Goal: Task Accomplishment & Management: Use online tool/utility

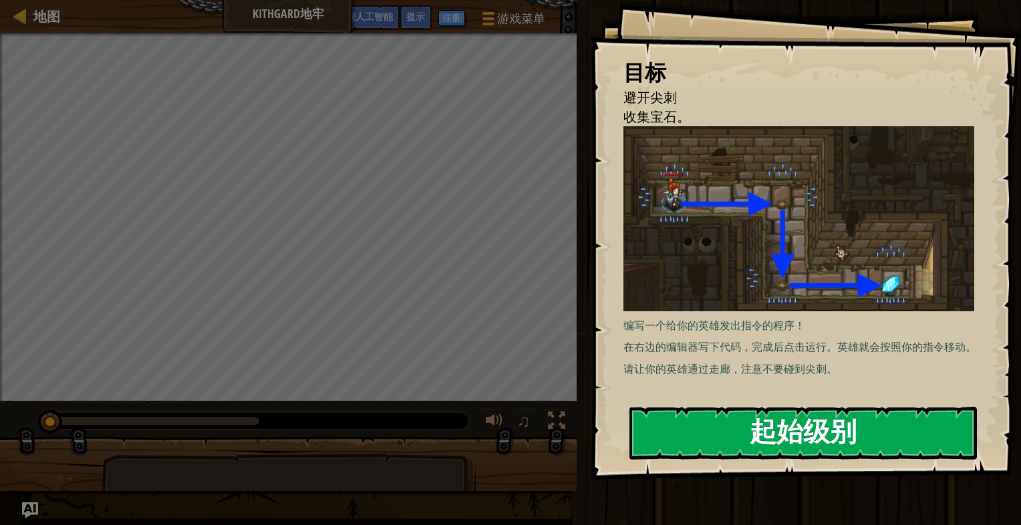
click at [786, 440] on button "起始级别" at bounding box center [804, 433] width 348 height 53
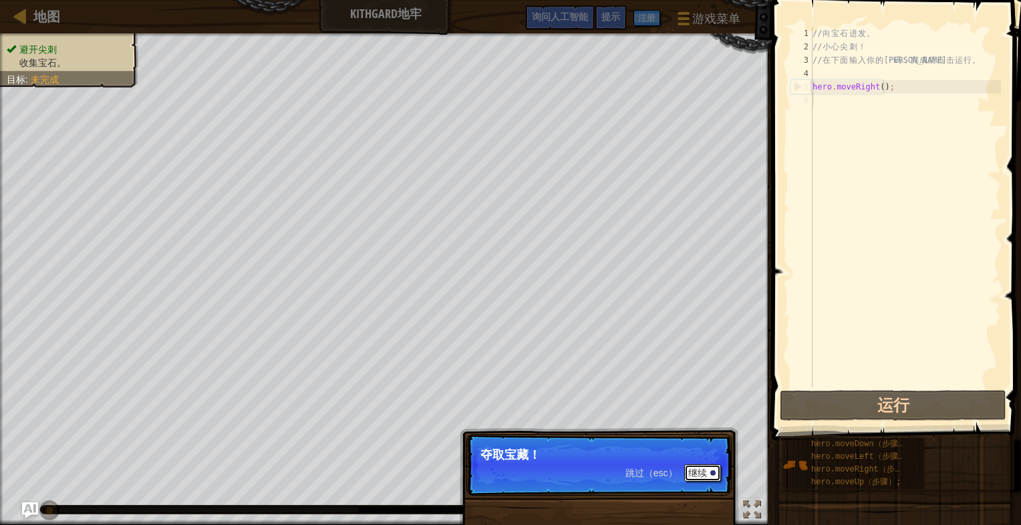
click at [712, 478] on button "继续" at bounding box center [702, 473] width 37 height 17
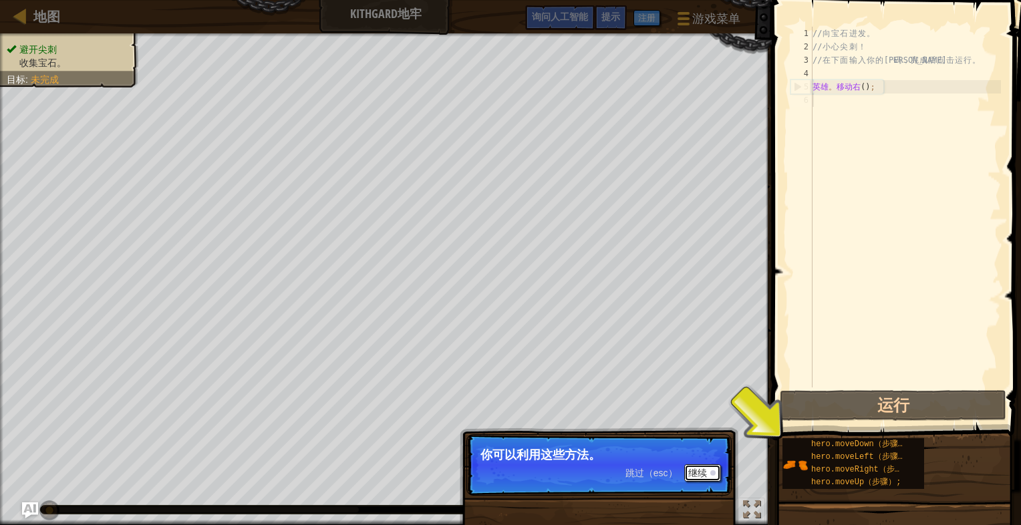
click at [710, 474] on button "继续" at bounding box center [702, 473] width 37 height 17
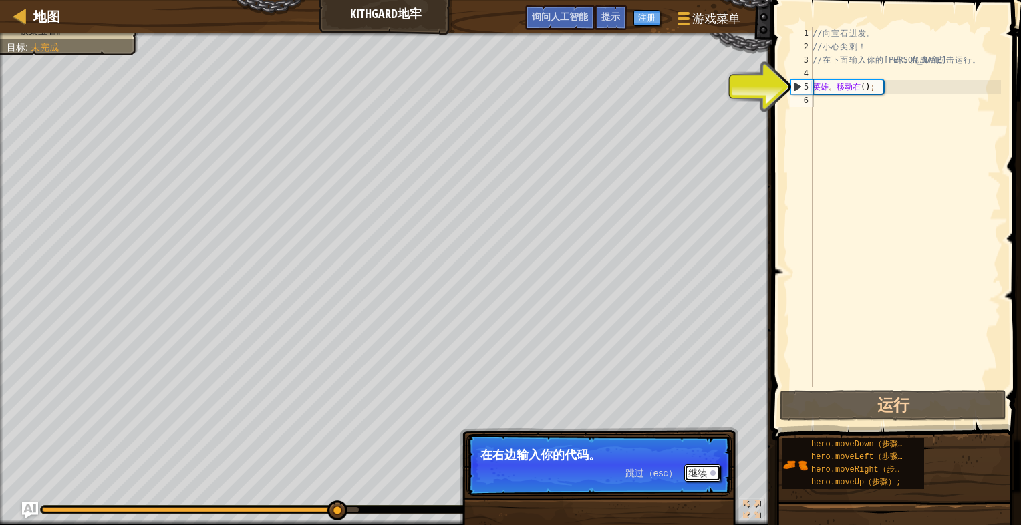
click at [710, 474] on button "继续" at bounding box center [702, 473] width 37 height 17
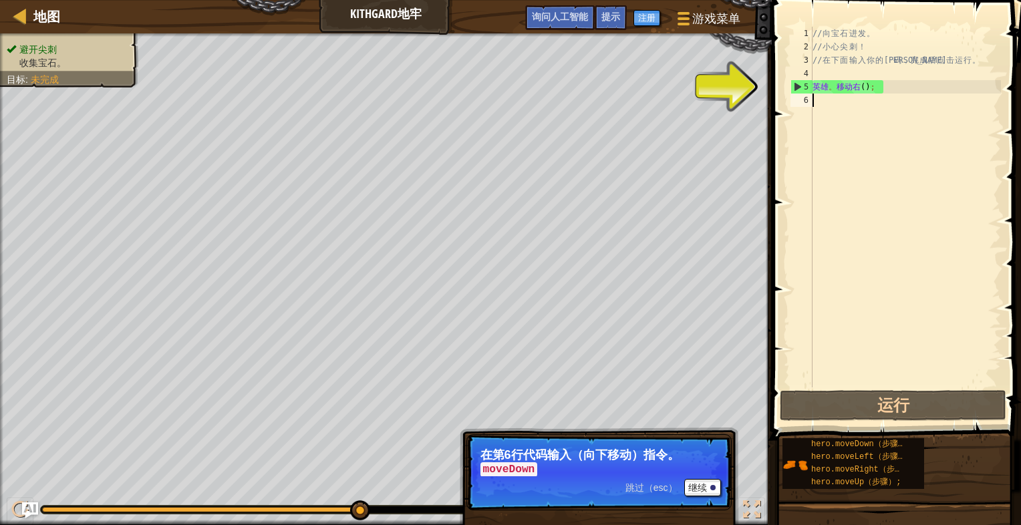
click at [825, 101] on div "// 向 宝 石 进 发 。 // 小 心 尖 刺 ！ // 在 下 面 输 入 你 的 代 码 ， 完 成 后 点 击 运 行 。 英雄 。 移动右 ( )…" at bounding box center [905, 221] width 191 height 388
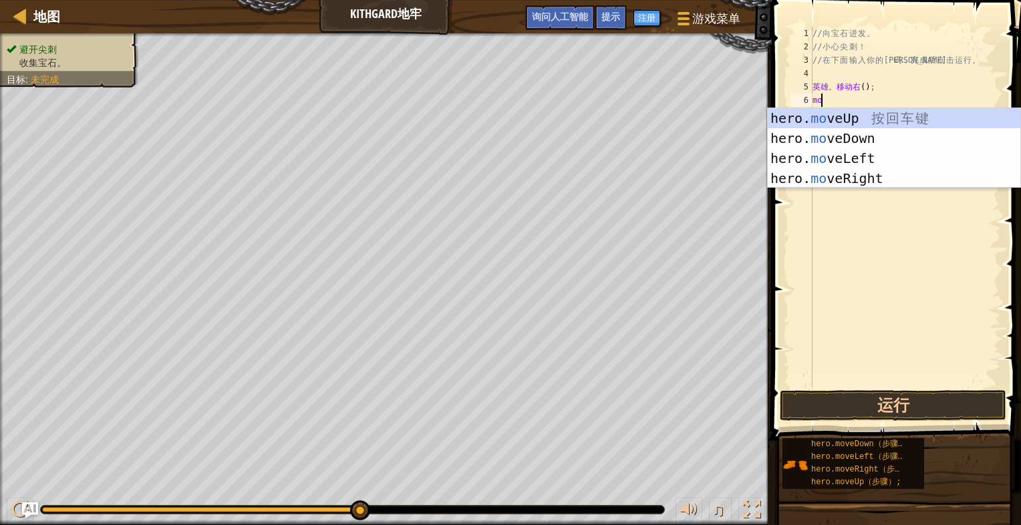
type textarea "move"
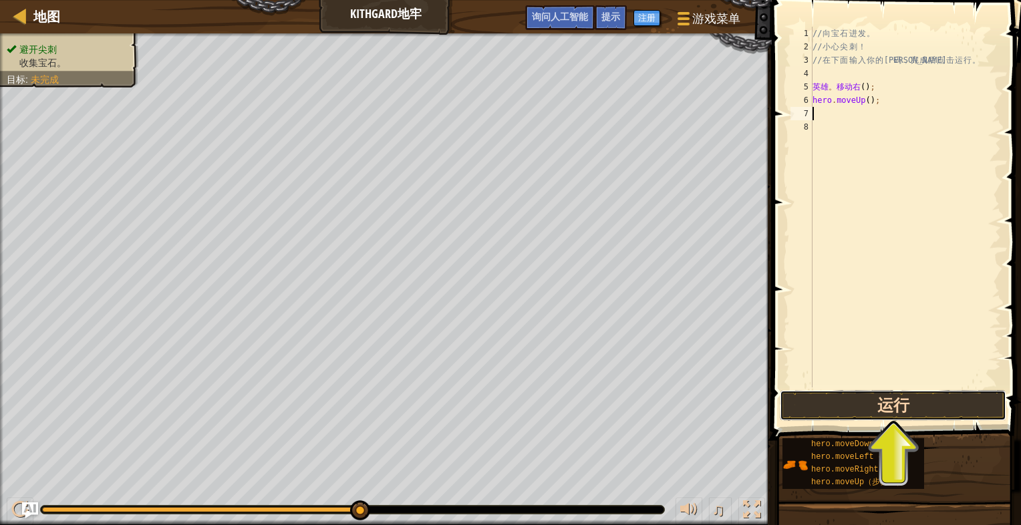
click at [909, 405] on button "运行" at bounding box center [893, 405] width 227 height 31
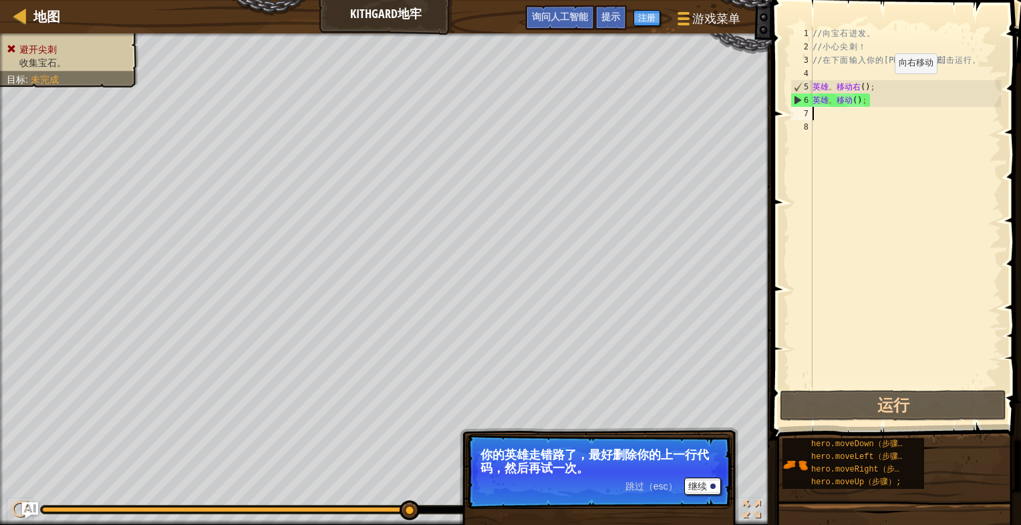
click at [883, 87] on div "// 向 宝 石 进 发 。 // 小 心 尖 刺 ！ // 在 下 面 输 入 你 的 代 码 ， 完 成 后 点 击 运 行 。 英雄 。 移动右 ( )…" at bounding box center [905, 221] width 191 height 388
drag, startPoint x: 858, startPoint y: 83, endPoint x: 781, endPoint y: 82, distance: 76.9
click at [781, 82] on div "hero.moveRight(); 1 2 3 4 5 6 7 8 // 向 宝 石 进 发 。 // 小 心 尖 刺 ！ // 在 下 面 输 入 你 的 …" at bounding box center [894, 247] width 253 height 480
type textarea ";"
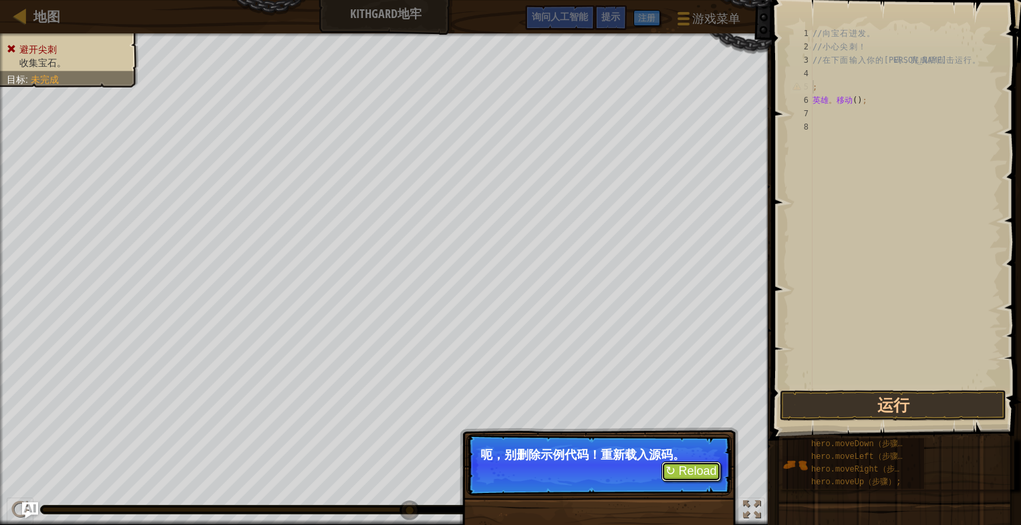
click at [700, 477] on button "↻ Reload" at bounding box center [691, 472] width 59 height 20
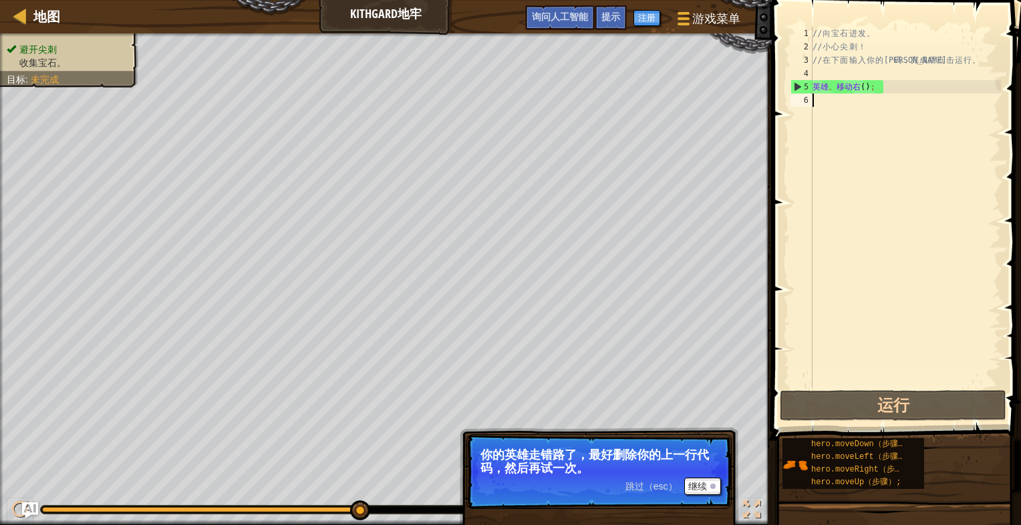
click at [853, 106] on div "// 向 宝 石 进 发 。 // 小 心 尖 刺 ！ // 在 下 面 输 入 你 的 代 码 ， 完 成 后 点 击 运 行 。 英雄 。 移动右 ( )…" at bounding box center [905, 221] width 191 height 388
click at [706, 485] on font "继续" at bounding box center [697, 486] width 19 height 11
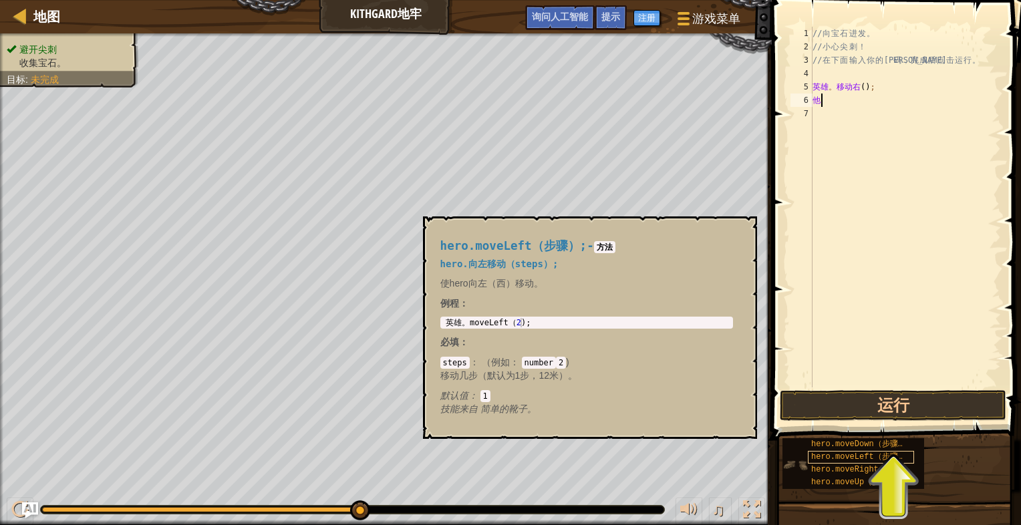
type textarea "h"
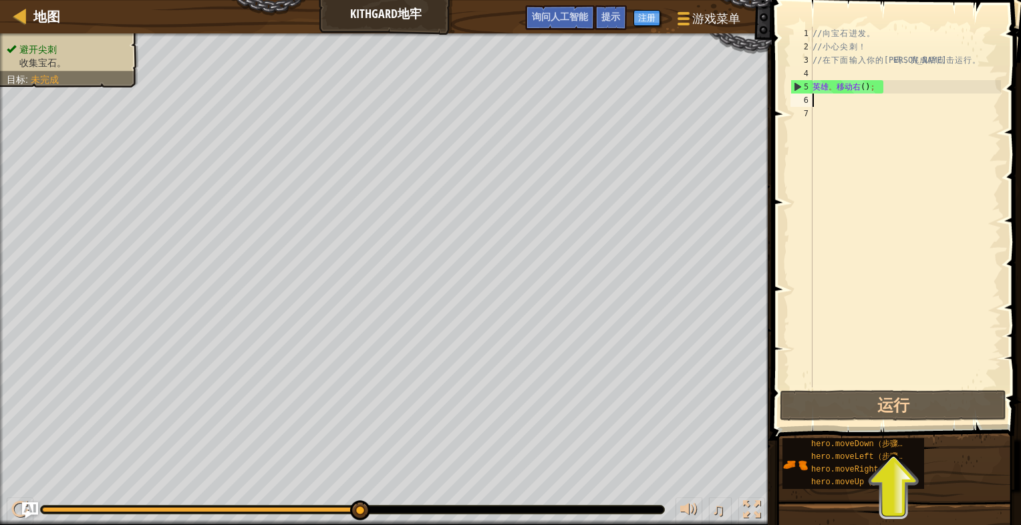
click at [837, 103] on div "// 向 宝 石 进 发 。 // 小 心 尖 刺 ！ // 在 下 面 输 入 你 的 代 码 ， 完 成 后 点 击 运 行 。 英雄 。 移动右 ( )…" at bounding box center [905, 221] width 191 height 388
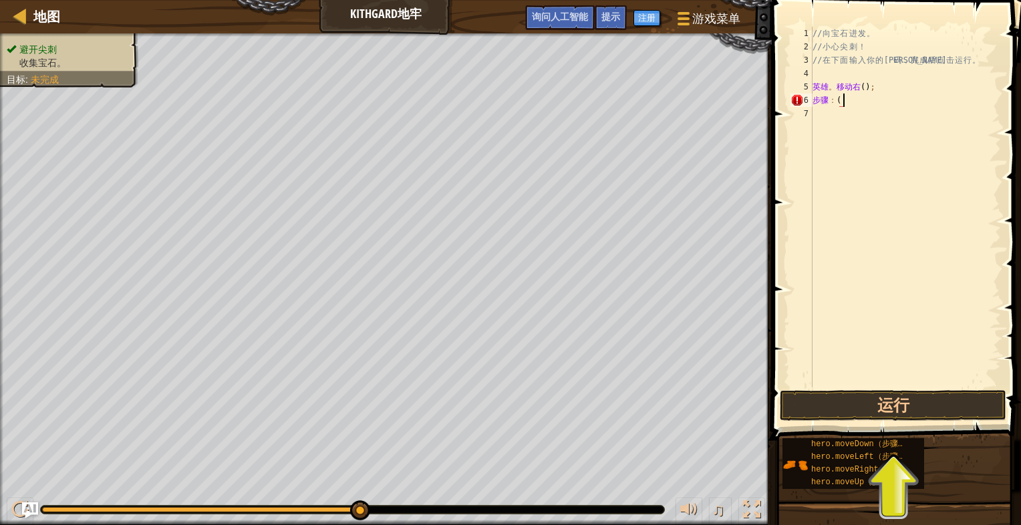
scroll to position [6, 2]
type textarea "steps:(2)"
click at [912, 410] on button "运行" at bounding box center [893, 405] width 227 height 31
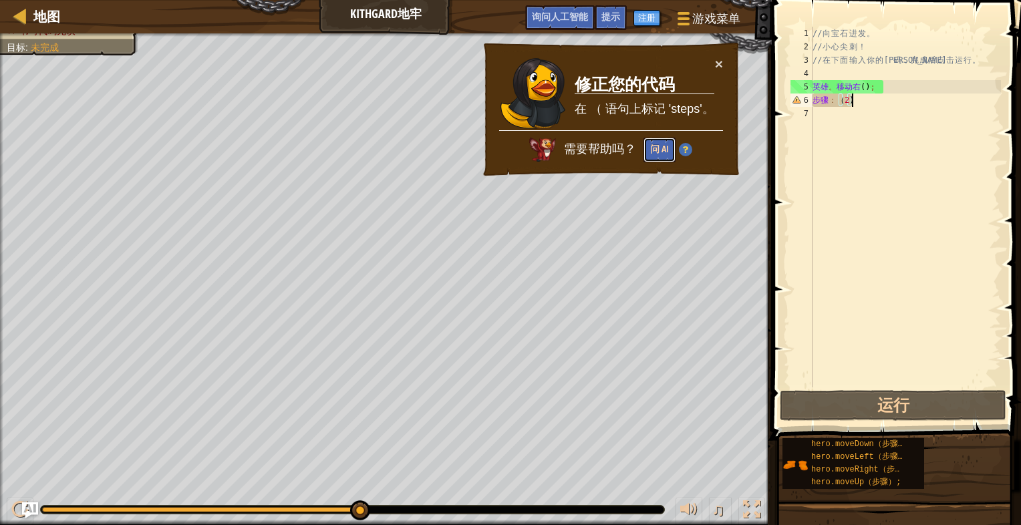
click at [658, 142] on button "问 AI" at bounding box center [660, 150] width 32 height 25
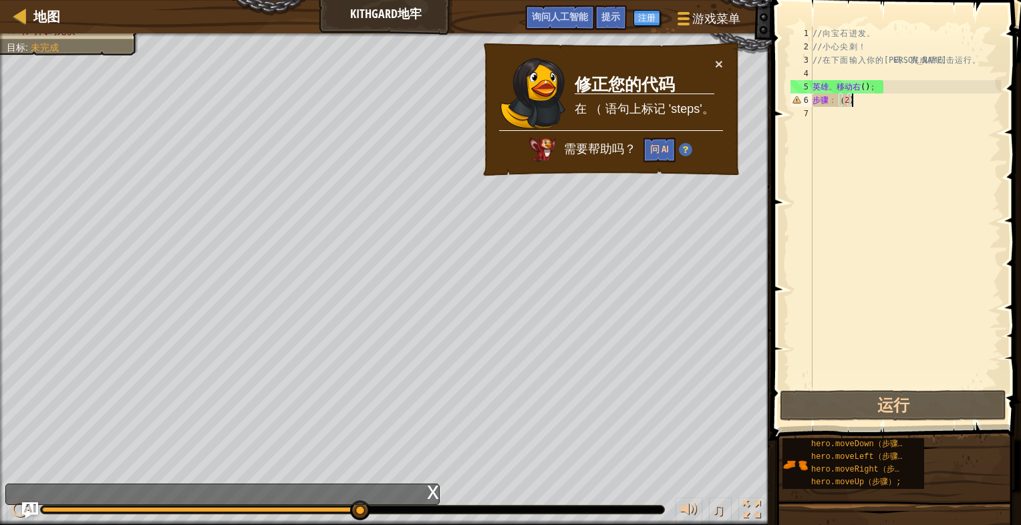
click at [435, 495] on div "x" at bounding box center [433, 491] width 12 height 13
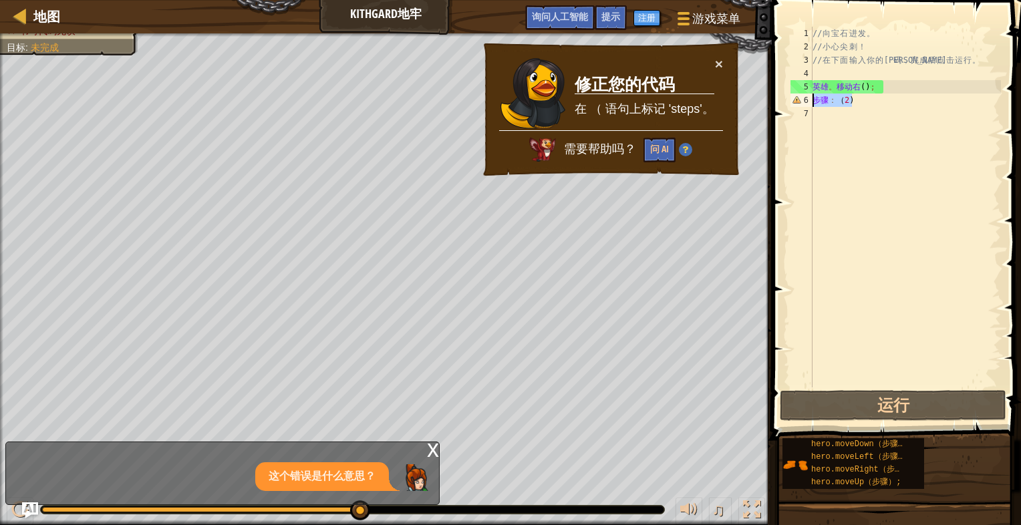
drag, startPoint x: 877, startPoint y: 102, endPoint x: 795, endPoint y: 106, distance: 81.6
click at [795, 106] on div "steps:[PHONE_NUMBER] // 向 宝 石 进 发 。 // 小 心 尖 刺 ！ // 在 下 面 输 入 你 的 代 码 ， 完 成 后 点…" at bounding box center [894, 207] width 213 height 361
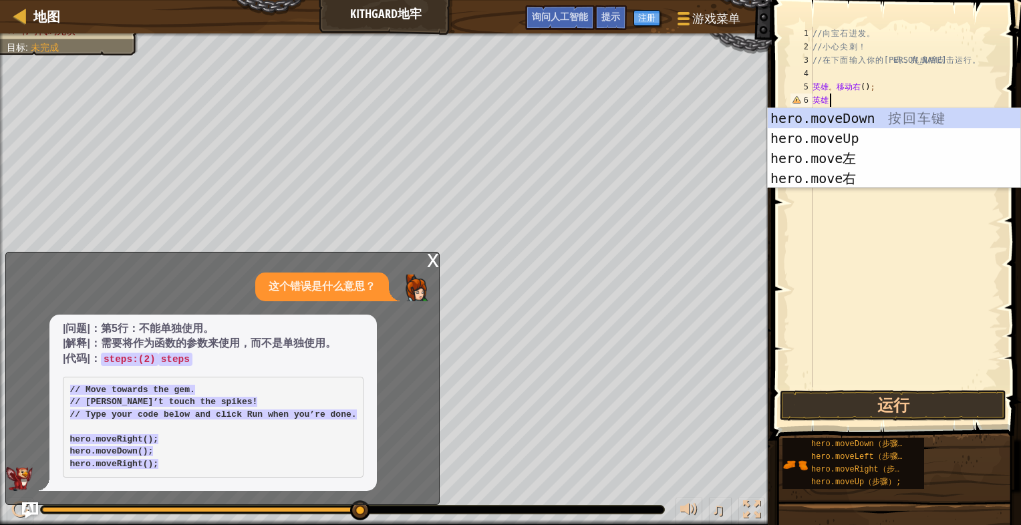
scroll to position [6, 0]
type textarea "h"
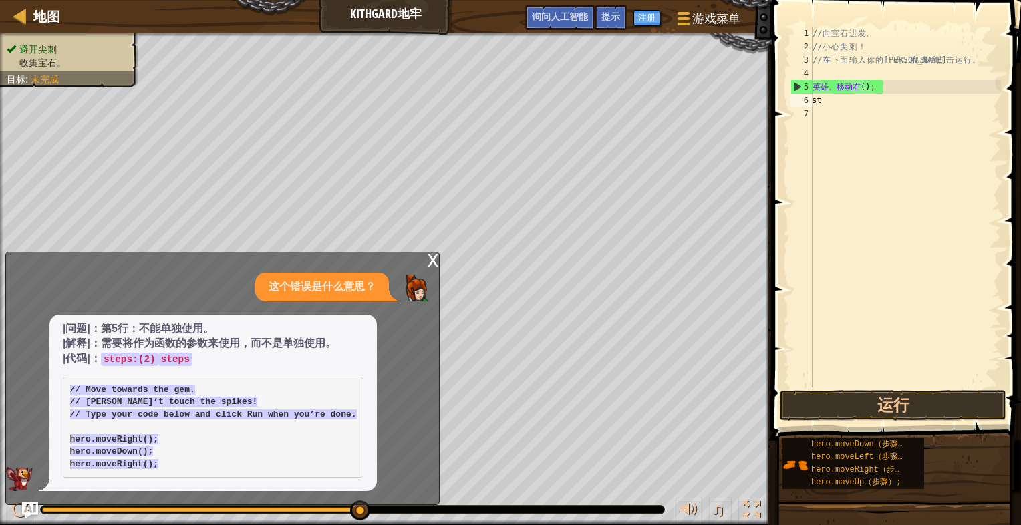
scroll to position [0, 0]
type textarea "s"
type textarea "steps:(2)"
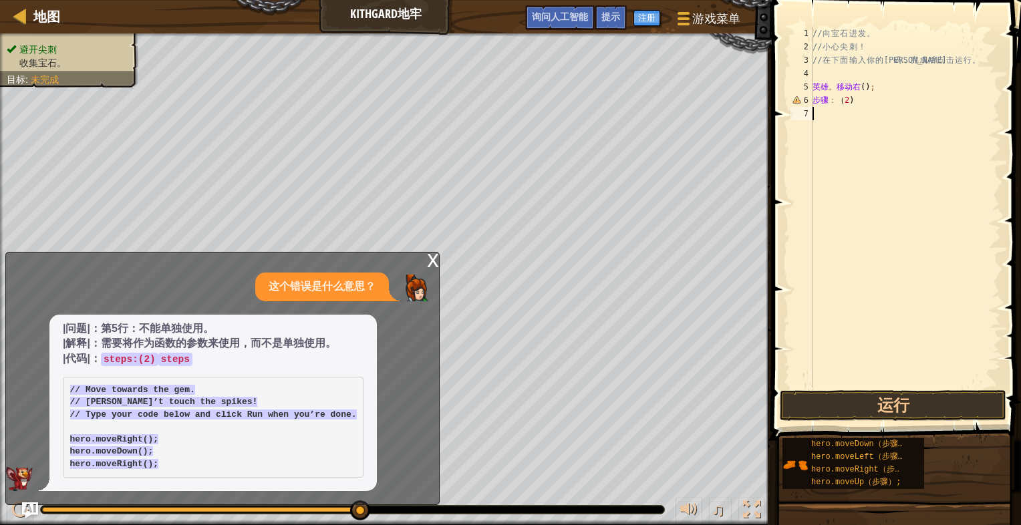
type textarea "steps:(2)"
type textarea "steps:(2)steps"
click at [887, 408] on button "运行" at bounding box center [893, 405] width 227 height 31
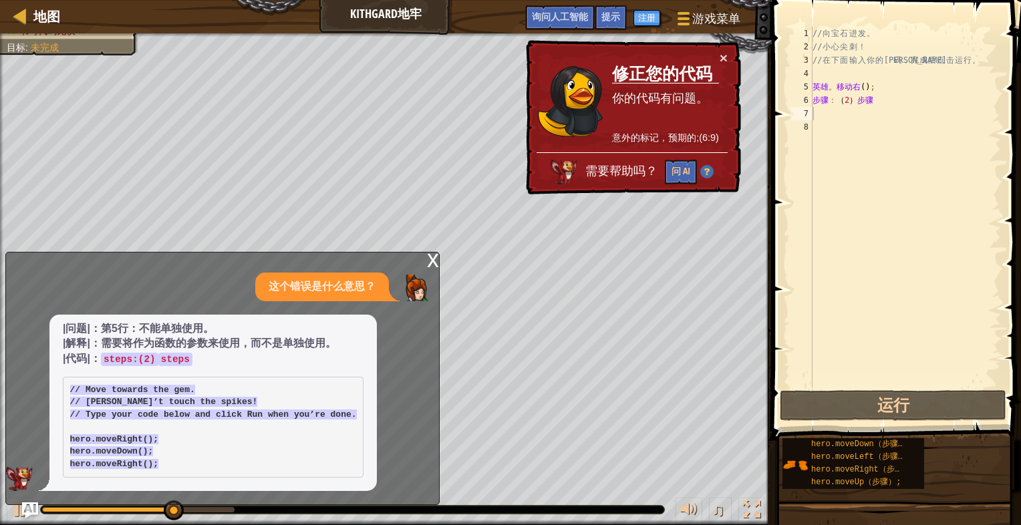
click at [430, 258] on div "x" at bounding box center [433, 259] width 12 height 13
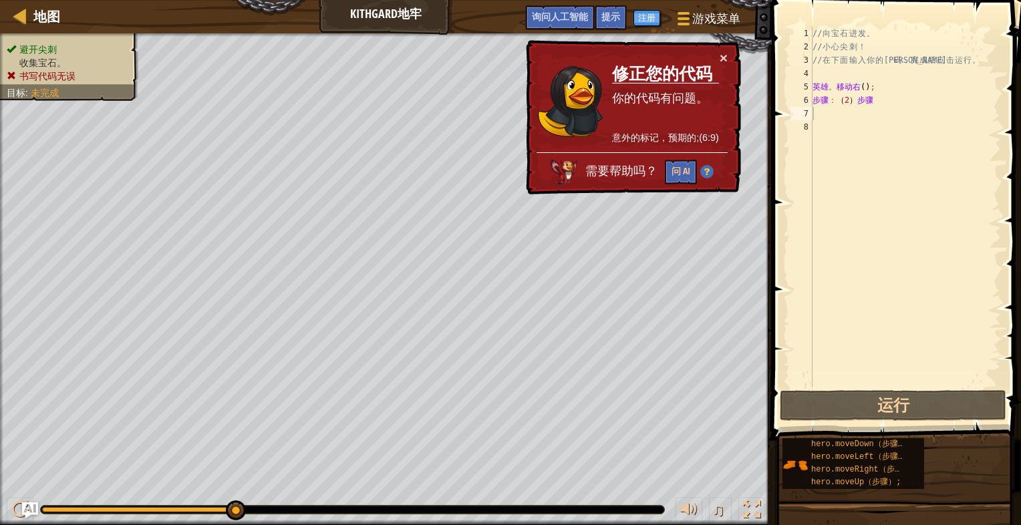
click at [895, 107] on div "// 向 宝 石 进 发 。 // 小 心 尖 刺 ！ // 在 下 面 输 入 你 的 代 码 ， 完 成 后 点 击 运 行 。 英雄 。 移动右 ( )…" at bounding box center [905, 221] width 191 height 388
click at [869, 87] on div "// 向 宝 石 进 发 。 // 小 心 尖 刺 ！ // 在 下 面 输 入 你 的 代 码 ， 完 成 后 点 击 运 行 。 英雄 。 移动右 ( )…" at bounding box center [905, 221] width 191 height 388
click at [868, 88] on div "// 向 宝 石 进 发 。 // 小 心 尖 刺 ！ // 在 下 面 输 入 你 的 代 码 ， 完 成 后 点 击 运 行 。 英雄 。 移动右 ( )…" at bounding box center [905, 221] width 191 height 388
click at [869, 90] on div "// 向 宝 石 进 发 。 // 小 心 尖 刺 ！ // 在 下 面 输 入 你 的 代 码 ， 完 成 后 点 击 运 行 。 英雄 。 移动右 ( )…" at bounding box center [905, 221] width 191 height 388
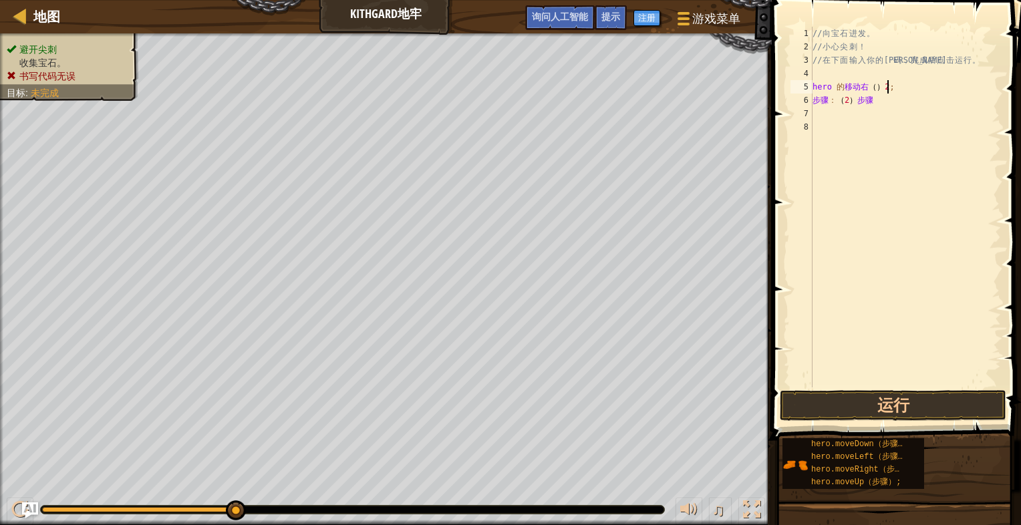
scroll to position [6, 5]
type textarea "steps:(2)steps"
click at [904, 407] on button "运行" at bounding box center [893, 405] width 227 height 31
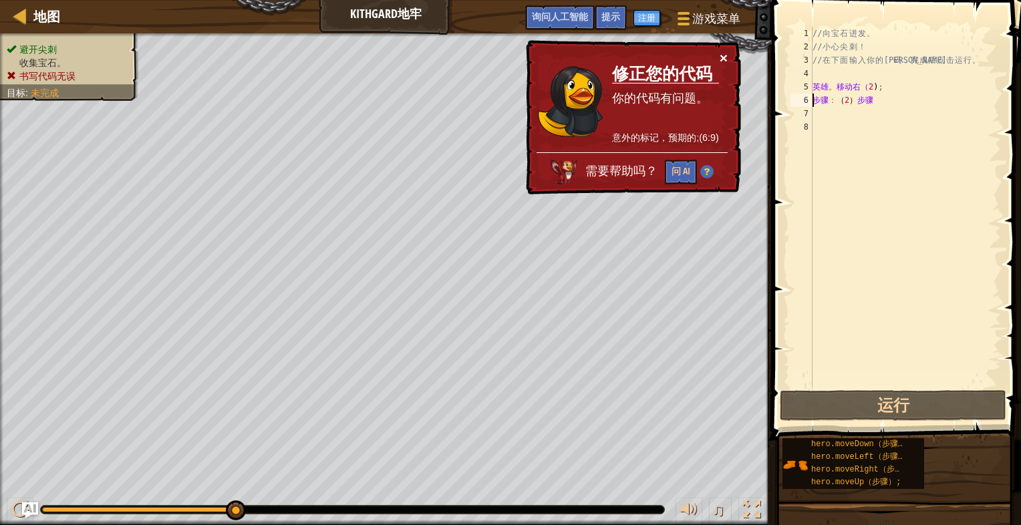
click at [722, 56] on button "×" at bounding box center [724, 58] width 8 height 14
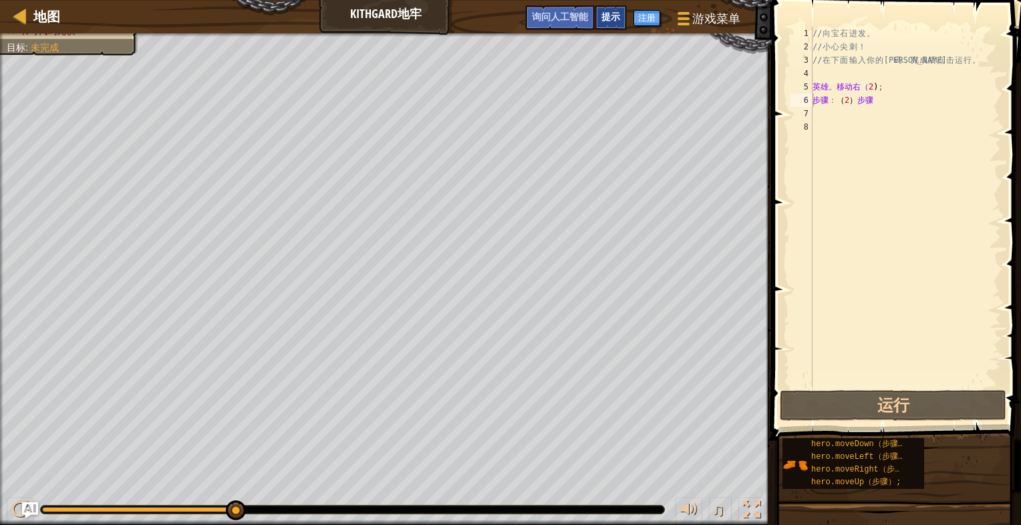
click at [610, 16] on span "提示" at bounding box center [611, 16] width 19 height 13
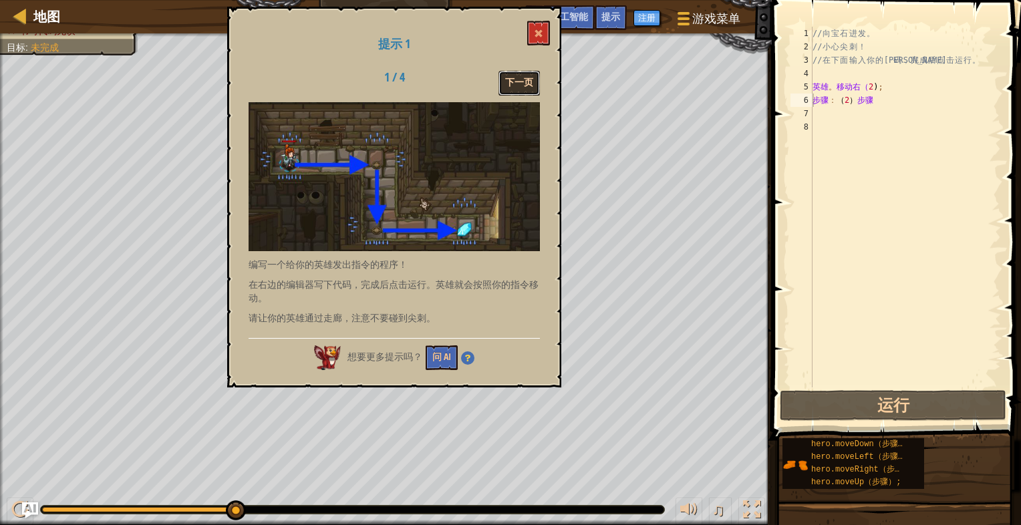
click at [519, 80] on button "下一页" at bounding box center [519, 83] width 41 height 25
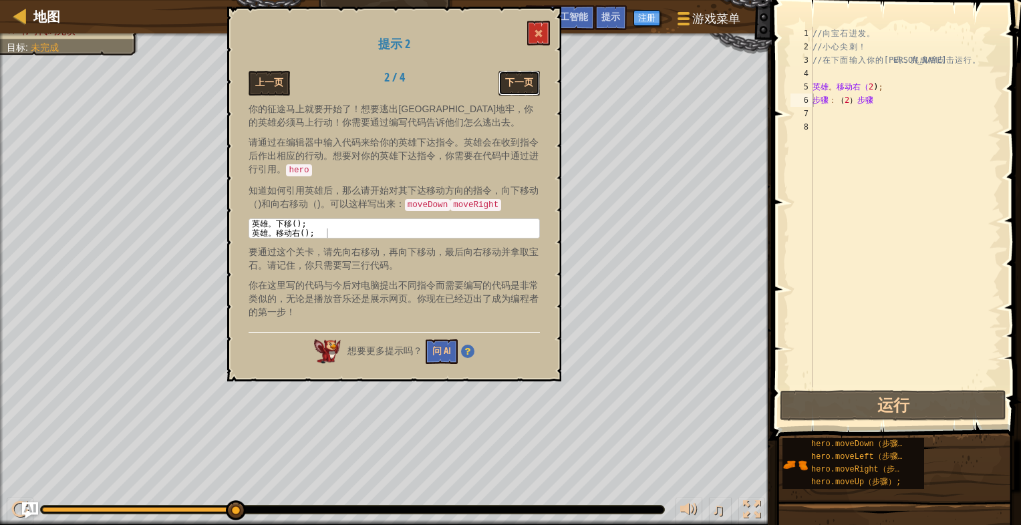
click at [519, 80] on button "下一页" at bounding box center [519, 83] width 41 height 25
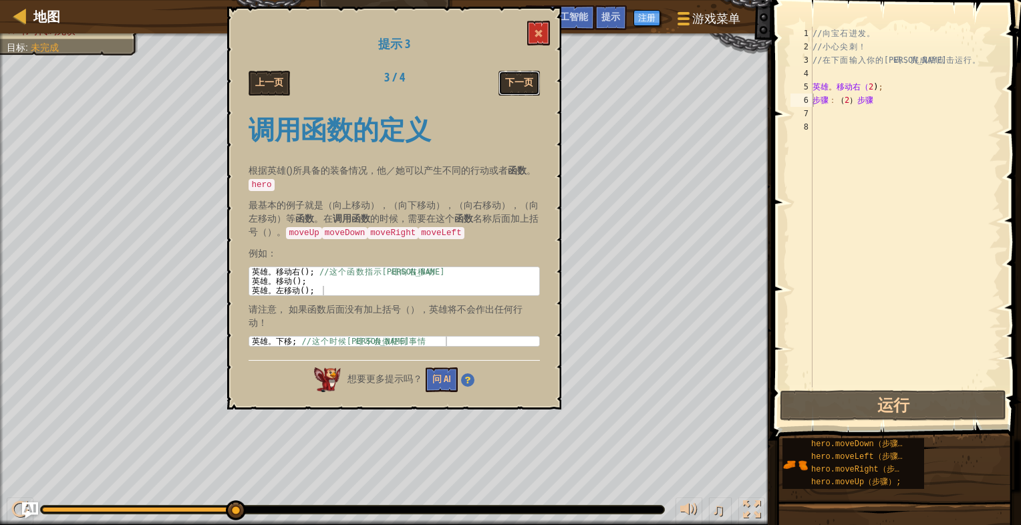
click at [519, 80] on button "下一页" at bounding box center [519, 83] width 41 height 25
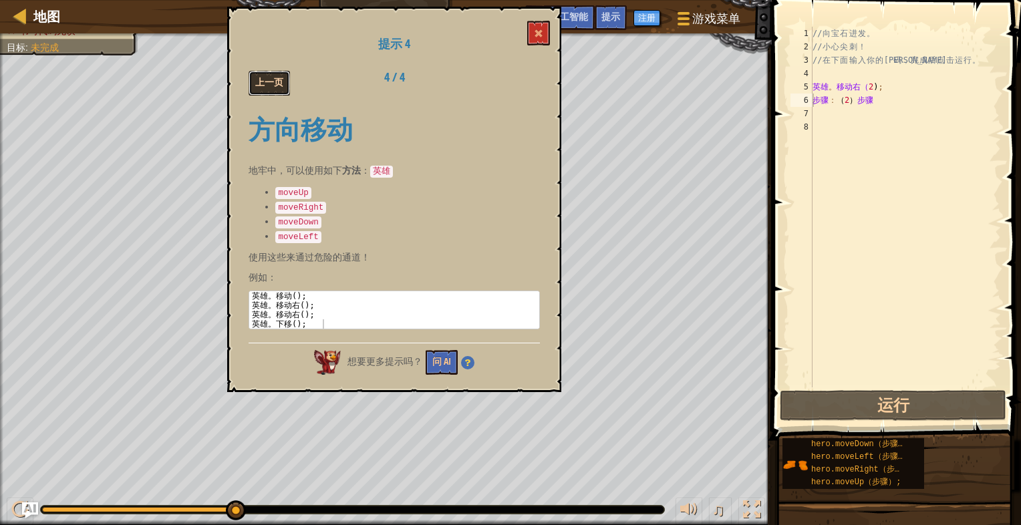
click at [277, 87] on button "上一页" at bounding box center [269, 83] width 41 height 25
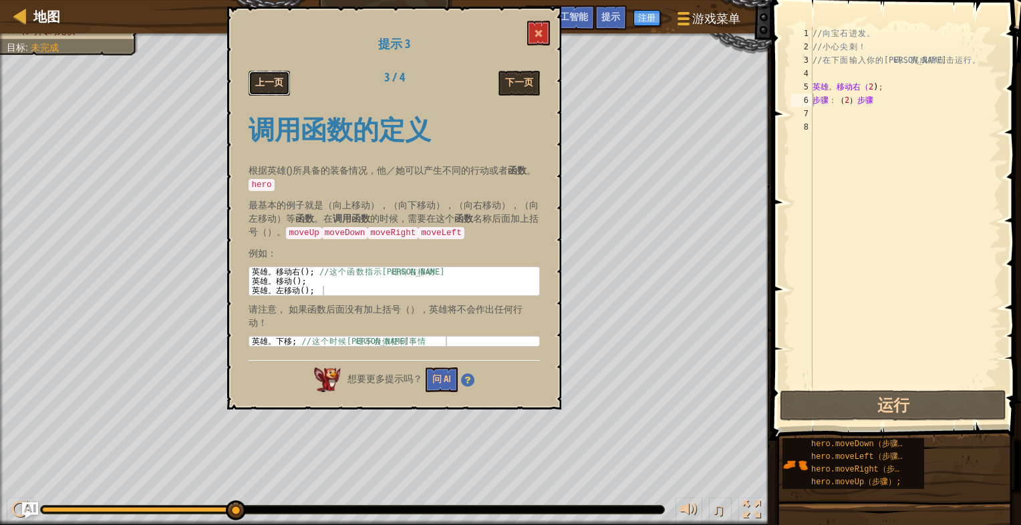
click at [277, 86] on button "上一页" at bounding box center [269, 83] width 41 height 25
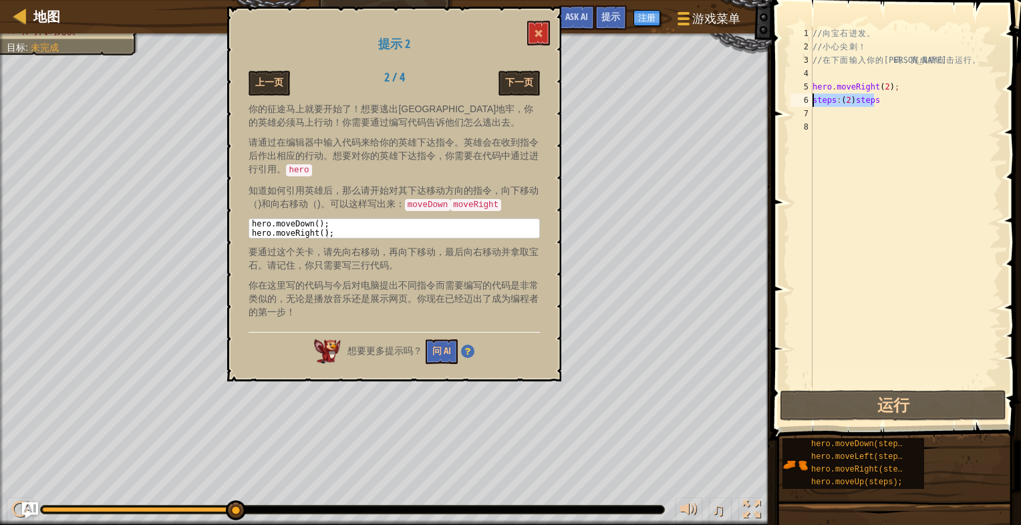
drag, startPoint x: 884, startPoint y: 105, endPoint x: 783, endPoint y: 104, distance: 100.9
click at [783, 104] on div "steps:(2)steps 1 2 3 4 5 6 7 8 // 向 宝 石 进 发 。 // 小 心 尖 刺 ！ // 在 下 面 输 入 你 的 代 码…" at bounding box center [894, 247] width 253 height 480
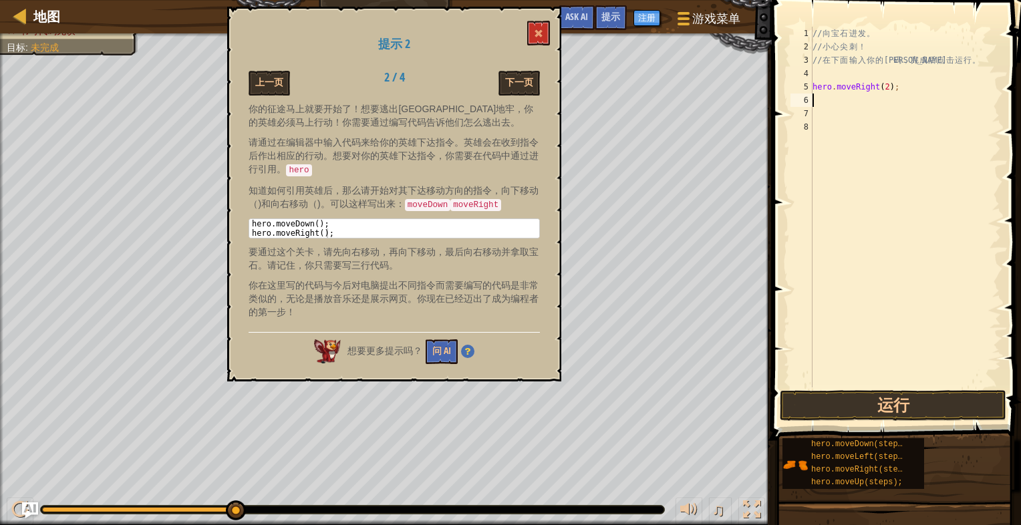
click at [837, 100] on div "// 向 宝 石 进 发 。 // 小 心 尖 刺 ！ // 在 下 面 输 入 你 的 代 码 ， 完 成 后 点 击 运 行 。 hero . moveR…" at bounding box center [905, 221] width 191 height 388
type textarea "hero.moveDown(2);"
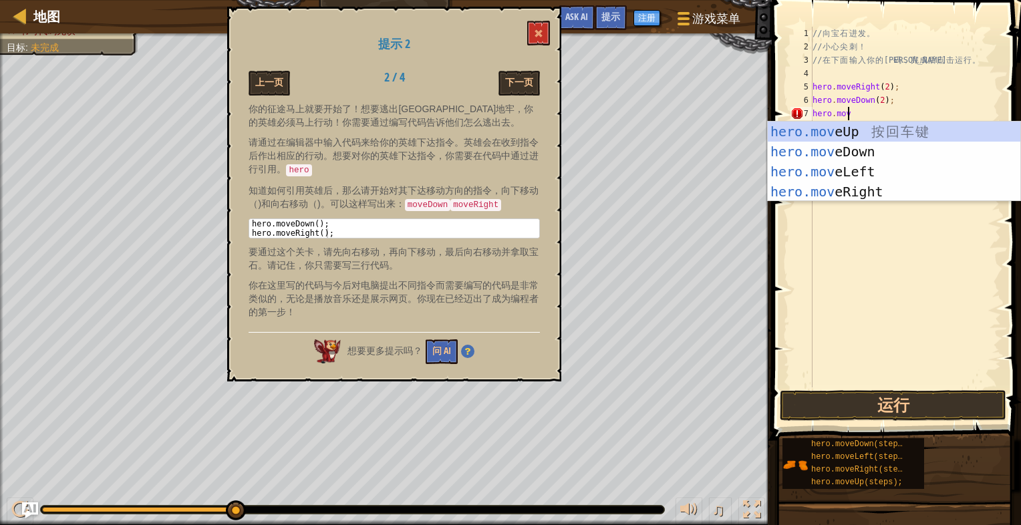
scroll to position [6, 2]
type textarea "hero.move"
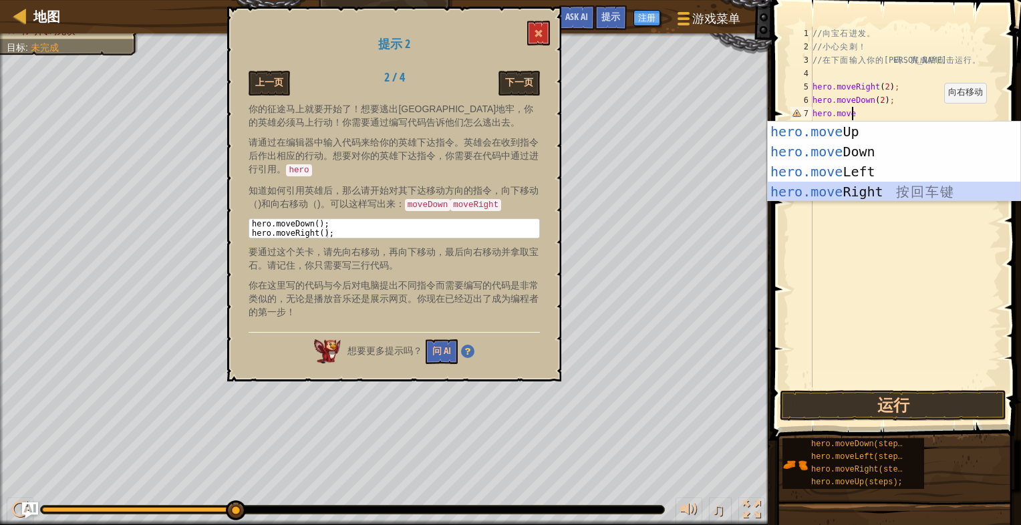
click at [866, 197] on div "hero.move Up 按 回 车 键 hero.move Down 按 回 车 键 hero.move Left 按 回 车 键 hero.move Ri…" at bounding box center [894, 182] width 253 height 120
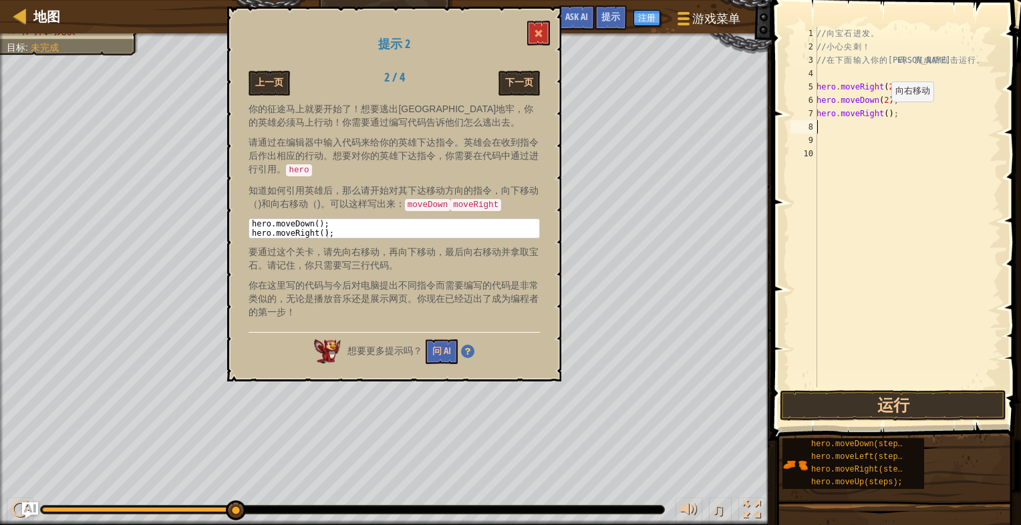
click at [884, 115] on div "// 向 宝 石 进 发 。 // 小 心 尖 刺 ！ // 在 下 面 输 入 你 的 代 码 ， 完 成 后 点 击 运 行 。 hero . moveR…" at bounding box center [907, 221] width 187 height 388
type textarea "hero.moveRight(2);"
drag, startPoint x: 908, startPoint y: 126, endPoint x: 783, endPoint y: 197, distance: 143.7
click at [783, 197] on span at bounding box center [898, 201] width 260 height 480
click at [514, 81] on button "下一页" at bounding box center [519, 83] width 41 height 25
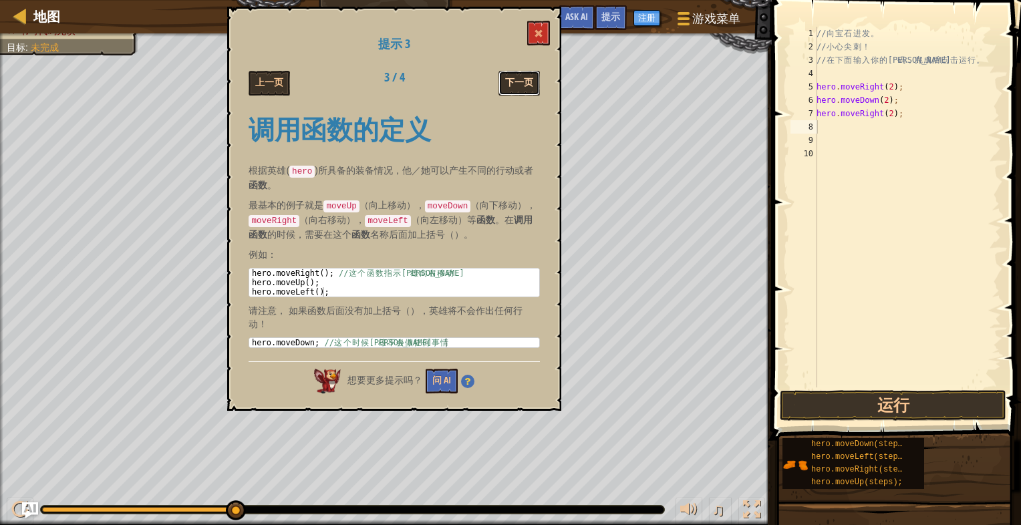
click at [516, 84] on button "下一页" at bounding box center [519, 83] width 41 height 25
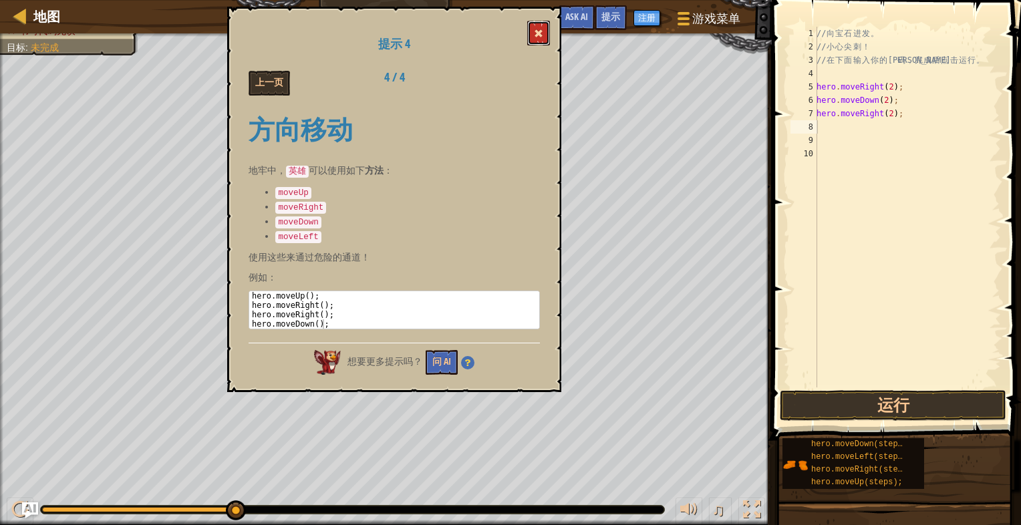
click at [534, 31] on button at bounding box center [538, 33] width 23 height 25
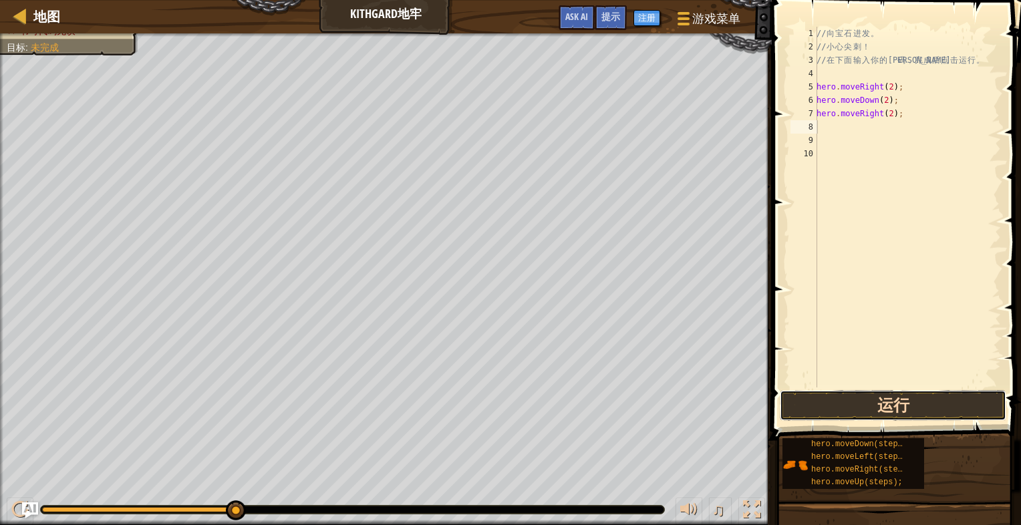
click at [908, 404] on button "运行" at bounding box center [893, 405] width 227 height 31
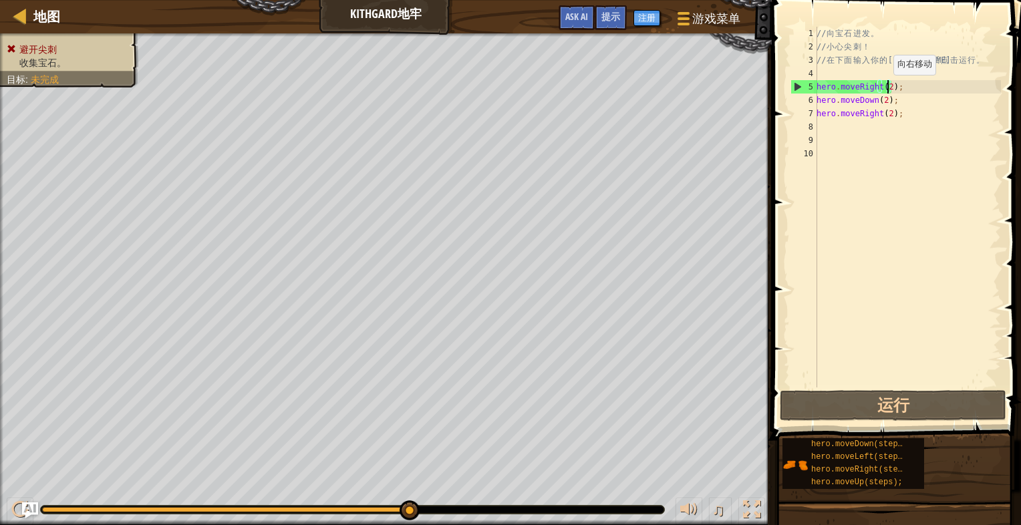
click at [886, 88] on div "// 向 宝 石 进 发 。 // 小 心 尖 刺 ！ // 在 下 面 输 入 你 的 代 码 ， 完 成 后 点 击 运 行 。 hero . moveR…" at bounding box center [907, 221] width 187 height 388
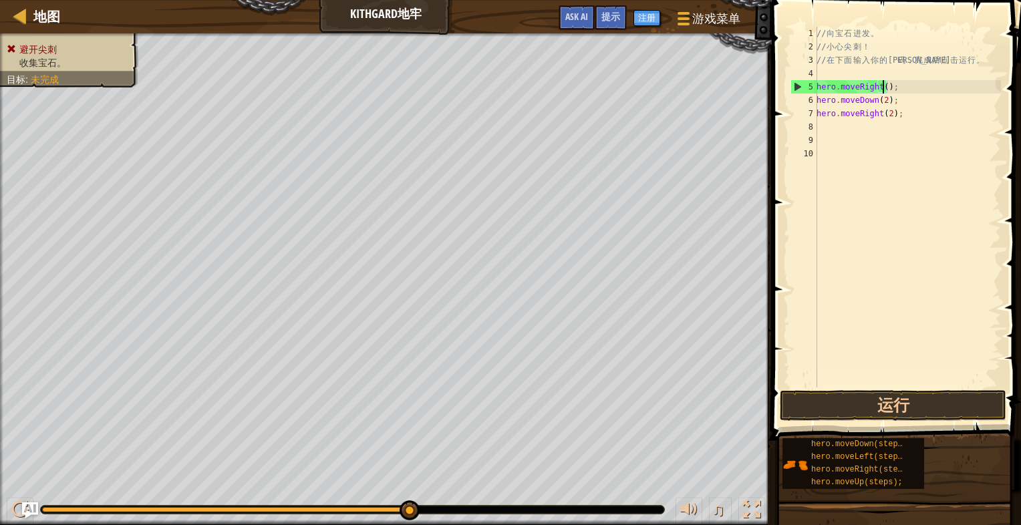
scroll to position [6, 5]
drag, startPoint x: 896, startPoint y: 102, endPoint x: 798, endPoint y: 98, distance: 98.3
click at [798, 98] on div "hero.moveRight(1); 1 2 3 4 5 6 7 8 9 10 // 向 宝 石 进 发 。 // 小 心 尖 刺 ！ // 在 下 面 输 …" at bounding box center [894, 207] width 213 height 361
type textarea "hero.moveDown(2);"
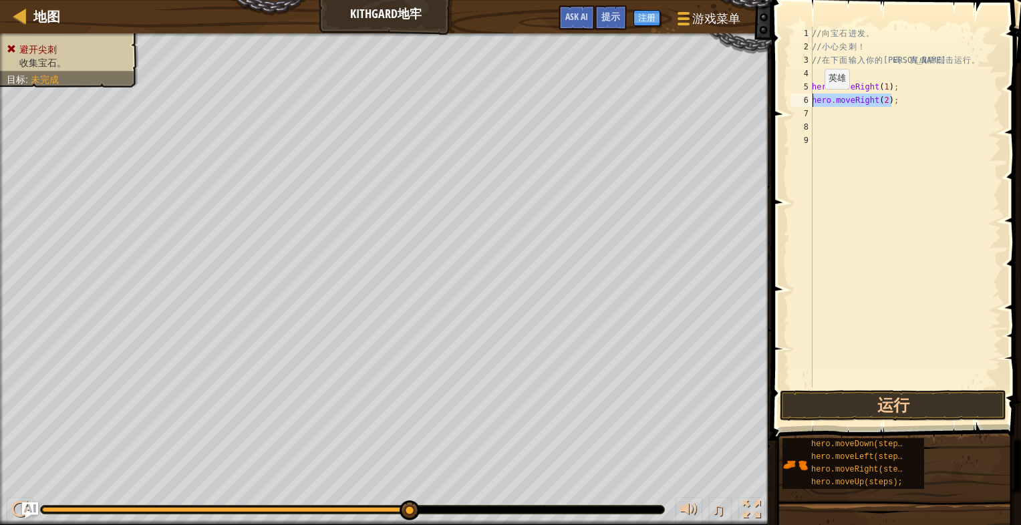
drag, startPoint x: 894, startPoint y: 100, endPoint x: 805, endPoint y: 102, distance: 88.9
click at [805, 102] on div "hero.moveRight(1); 1 2 3 4 5 6 7 8 9 // 向 宝 石 进 发 。 // 小 心 尖 刺 ！ // 在 下 面 输 入 你…" at bounding box center [894, 207] width 213 height 361
type textarea "hero.moveRight(2);"
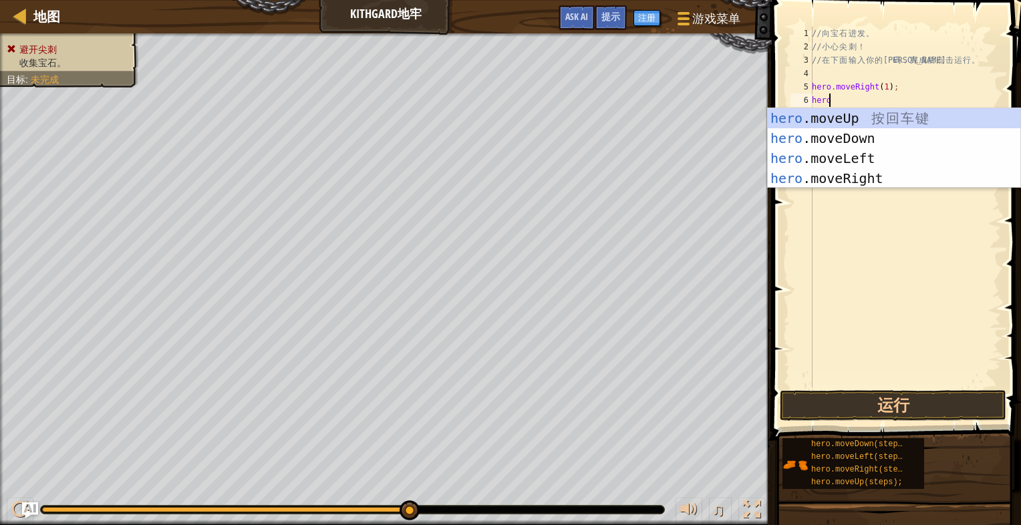
scroll to position [6, 1]
type textarea "hero.move"
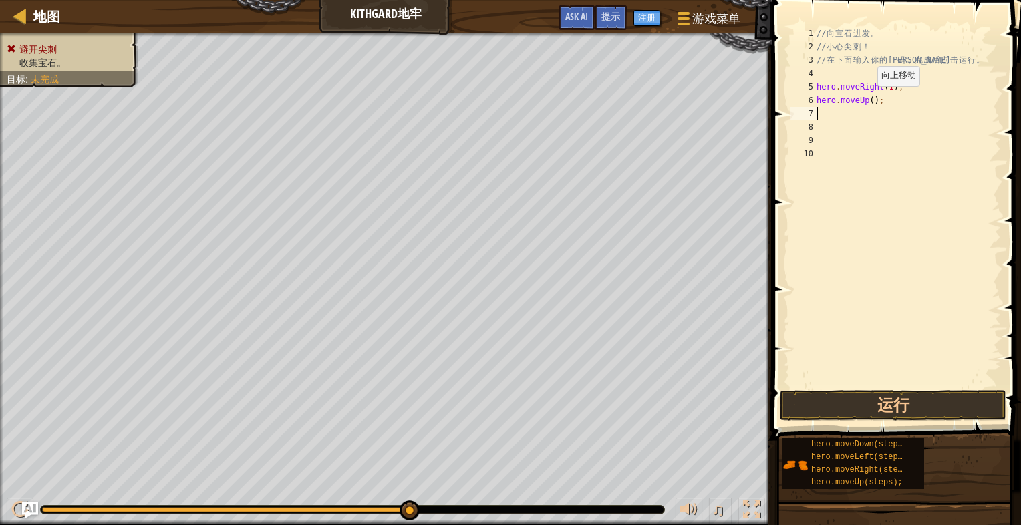
drag, startPoint x: 870, startPoint y: 100, endPoint x: 878, endPoint y: 106, distance: 10.6
click at [870, 99] on div "// 向 宝 石 进 发 。 // 小 心 尖 刺 ！ // 在 下 面 输 入 你 的 代 码 ， 完 成 后 点 击 运 行 。 hero . moveR…" at bounding box center [907, 221] width 187 height 388
type textarea "hero.moveUp(1);"
click at [925, 399] on button "运行" at bounding box center [893, 405] width 227 height 31
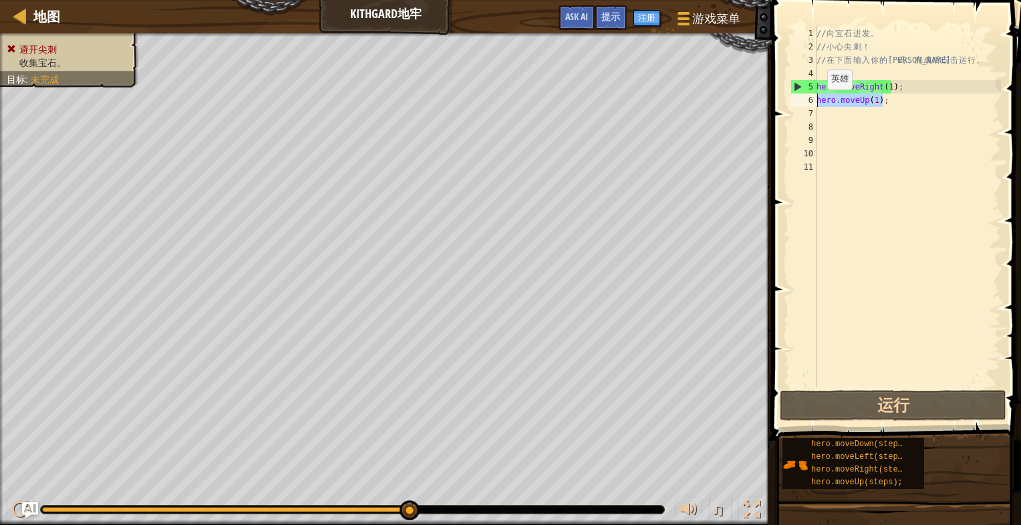
click at [760, 103] on div "地图 Kithgard地牢 游戏菜单 完成 注册 提示 Ask AI 1 הההההההההההההההההההההההההההההההההההההההההה…" at bounding box center [510, 262] width 1021 height 525
type textarea "hero.moveUp(1);"
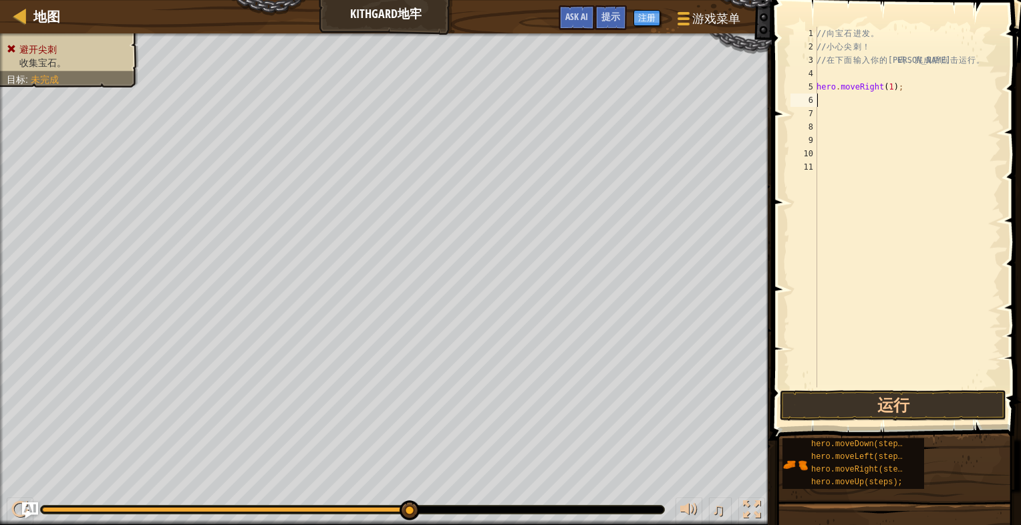
click at [856, 100] on div "// 向 宝 石 进 发 。 // 小 心 尖 刺 ！ // 在 下 面 输 入 你 的 代 码 ， 完 成 后 点 击 运 行 。 hero . moveR…" at bounding box center [907, 221] width 187 height 388
type textarea "hero.movedown(1)_;"
type textarea "\"
type textarea "hero.moveright(1);"
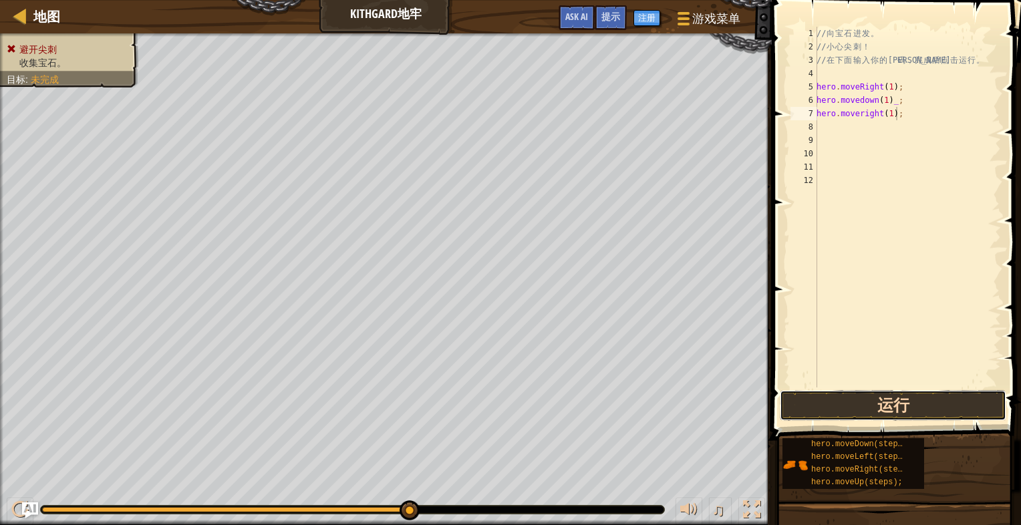
click at [915, 402] on button "运行" at bounding box center [893, 405] width 227 height 31
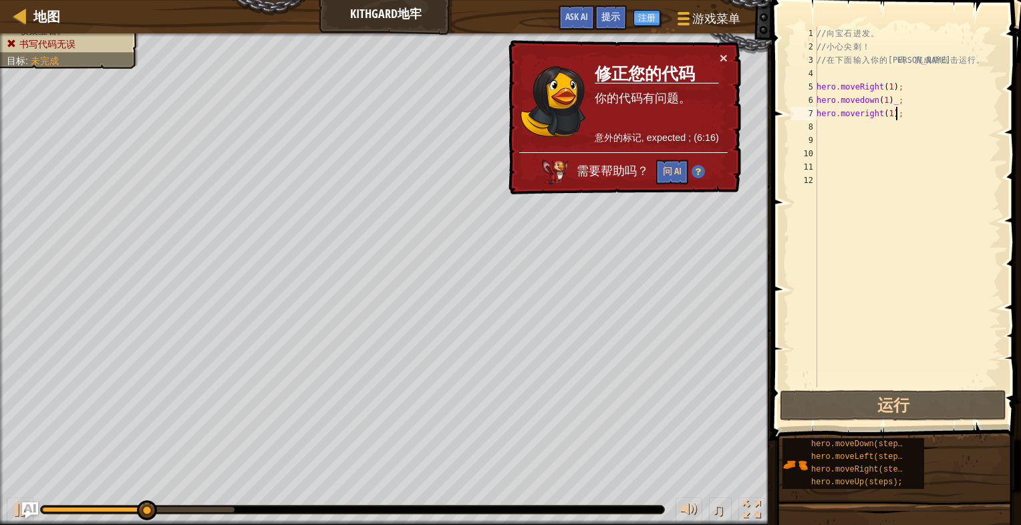
click at [912, 118] on div "// 向 宝 石 进 发 。 // 小 心 尖 刺 ！ // 在 下 面 输 入 你 的 代 码 ， 完 成 后 点 击 运 行 。 hero . moveR…" at bounding box center [907, 221] width 187 height 388
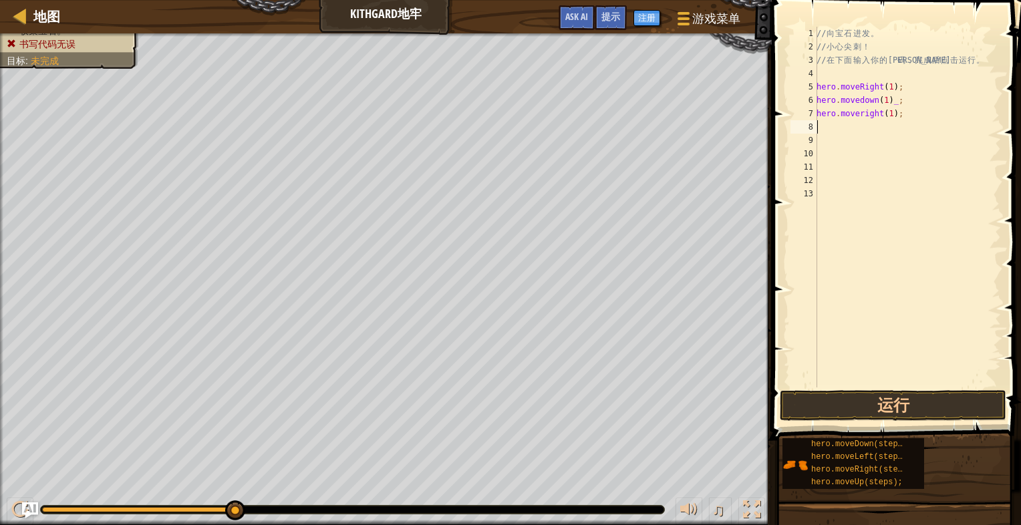
click at [910, 114] on div "// 向 宝 石 进 发 。 // 小 心 尖 刺 ！ // 在 下 面 输 入 你 的 代 码 ， 完 成 后 点 击 运 行 。 hero . moveR…" at bounding box center [907, 221] width 187 height 388
type textarea "hero.moveright(1);"
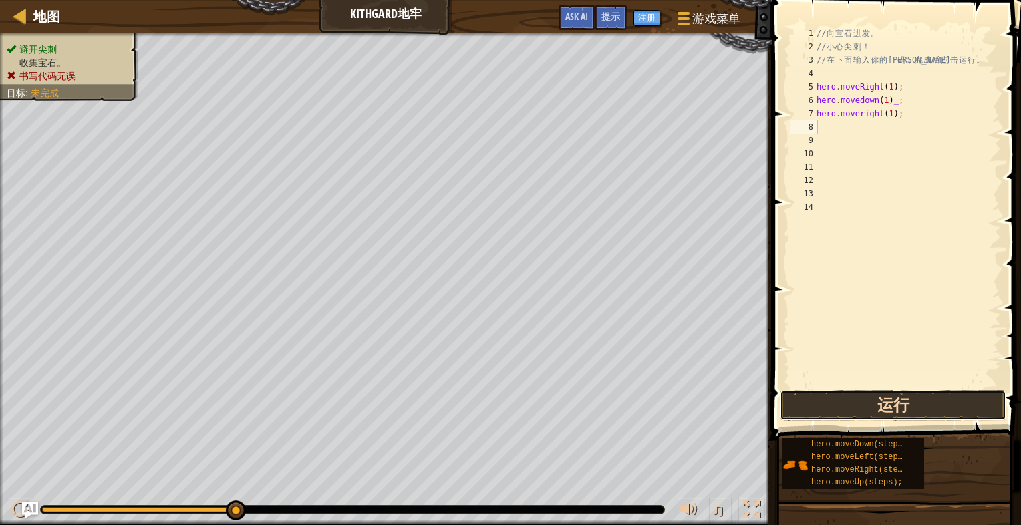
click at [912, 406] on button "运行" at bounding box center [893, 405] width 227 height 31
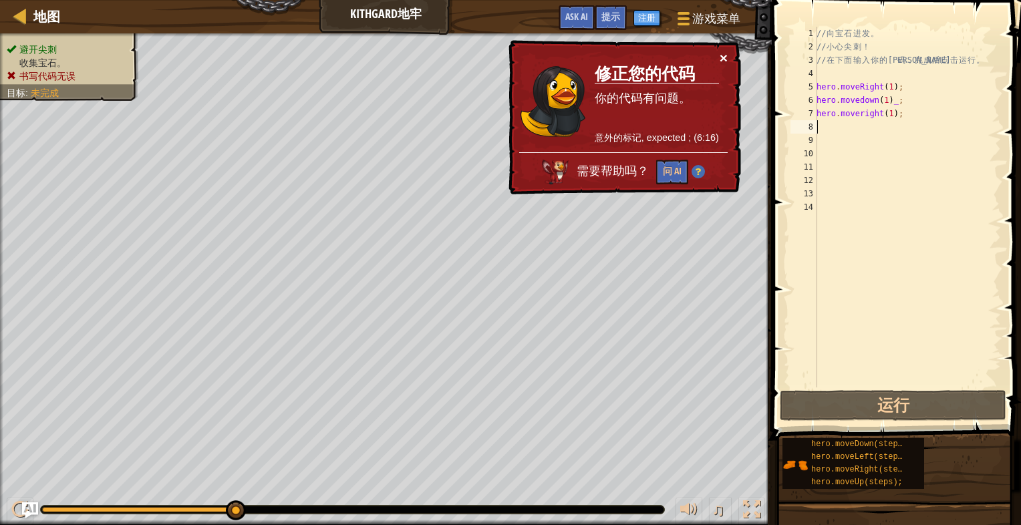
click at [722, 55] on button "×" at bounding box center [724, 58] width 8 height 14
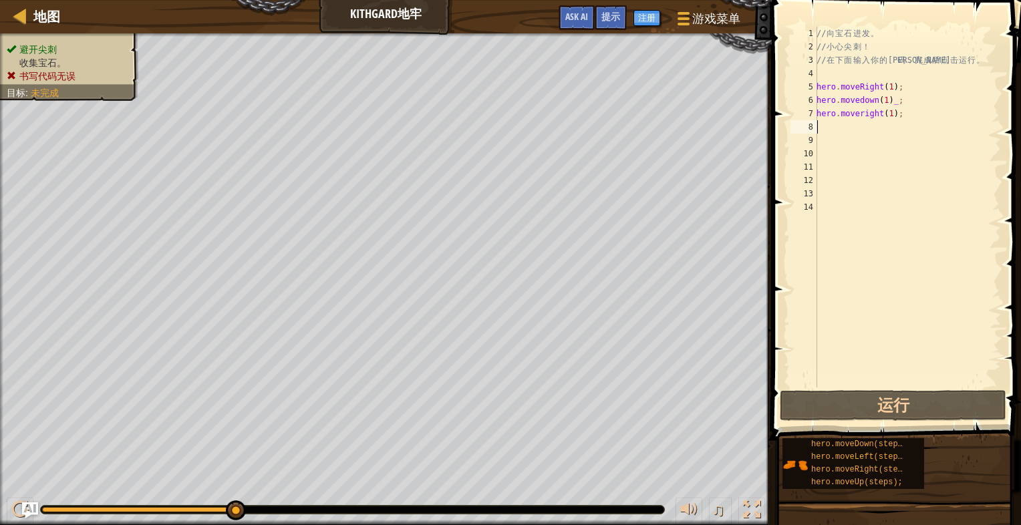
click at [906, 116] on div "// 向 宝 石 进 发 。 // 小 心 尖 刺 ！ // 在 下 面 输 入 你 的 代 码 ， 完 成 后 点 击 运 行 。 hero . moveR…" at bounding box center [907, 221] width 187 height 388
click at [888, 114] on div "// 向 宝 石 进 发 。 // 小 心 尖 刺 ！ // 在 下 面 输 入 你 的 代 码 ， 完 成 后 点 击 运 行 。 hero . moveR…" at bounding box center [907, 221] width 187 height 388
click at [862, 113] on div "// 向 宝 石 进 发 。 // 小 心 尖 刺 ！ // 在 下 面 输 入 你 的 代 码 ， 完 成 后 点 击 运 行 。 hero . moveR…" at bounding box center [907, 221] width 187 height 388
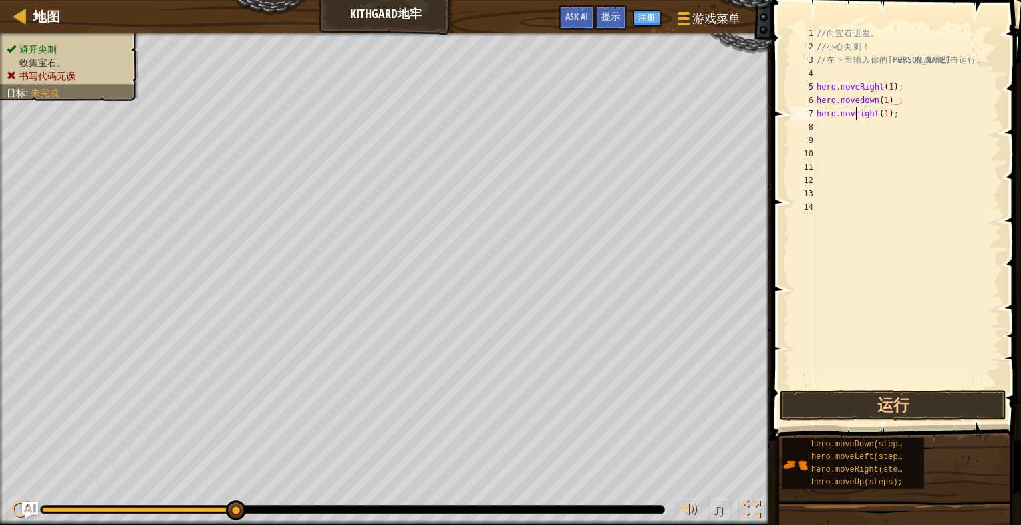
scroll to position [6, 3]
click at [907, 118] on div "// 向 宝 石 进 发 。 // 小 心 尖 刺 ！ // 在 下 面 输 入 你 的 代 码 ， 完 成 后 点 击 运 行 。 hero . moveR…" at bounding box center [907, 221] width 187 height 388
click at [890, 104] on div "// 向 宝 石 进 发 。 // 小 心 尖 刺 ！ // 在 下 面 输 入 你 的 代 码 ， 完 成 后 点 击 运 行 。 hero . moveR…" at bounding box center [907, 221] width 187 height 388
click at [887, 114] on div "// 向 宝 石 进 发 。 // 小 心 尖 刺 ！ // 在 下 面 输 入 你 的 代 码 ， 完 成 后 点 击 运 行 。 hero . moveR…" at bounding box center [907, 221] width 187 height 388
click at [922, 416] on button "运行" at bounding box center [893, 405] width 227 height 31
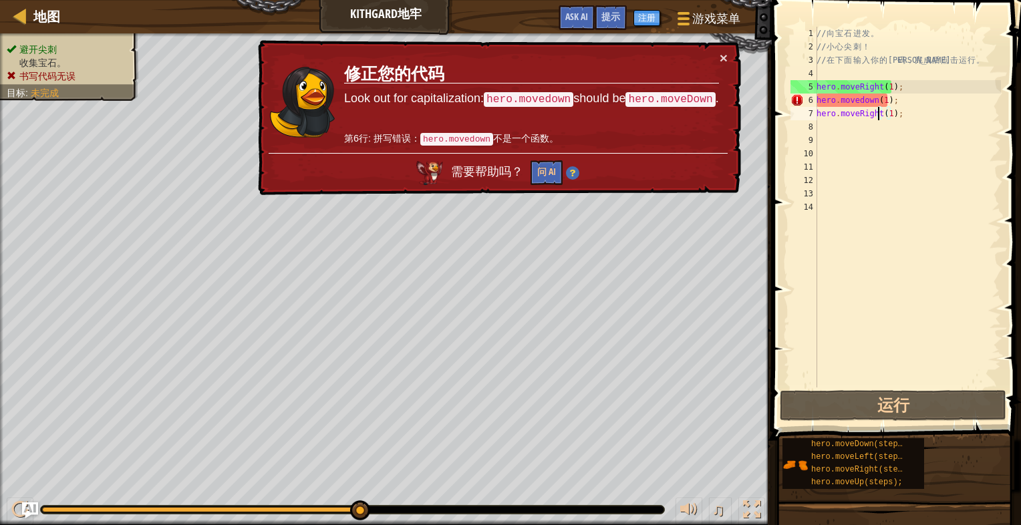
click at [861, 102] on div "// 向 宝 石 进 发 。 // 小 心 尖 刺 ！ // 在 下 面 输 入 你 的 代 码 ， 完 成 后 点 击 运 行 。 hero . moveR…" at bounding box center [907, 221] width 187 height 388
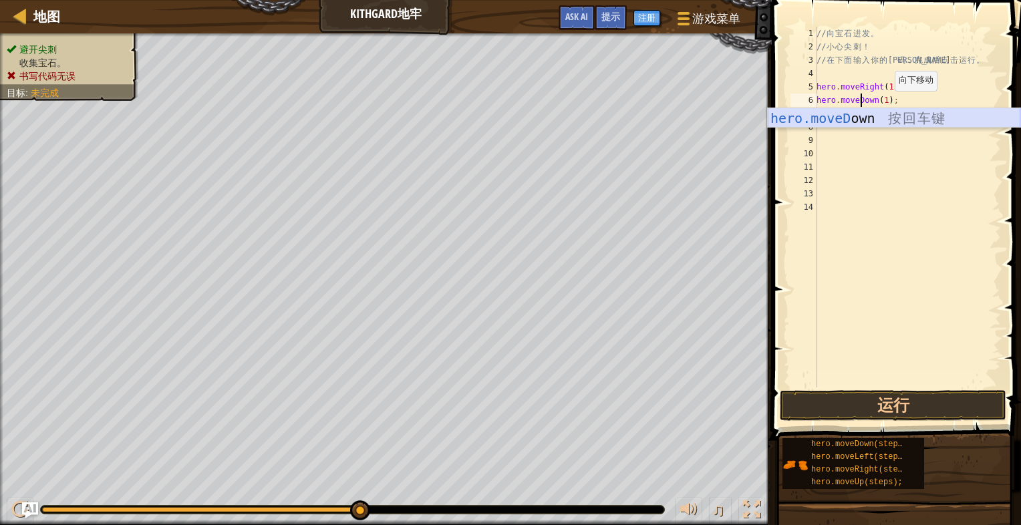
click at [895, 116] on div "hero.moveD own 按 回 车 键" at bounding box center [894, 138] width 253 height 60
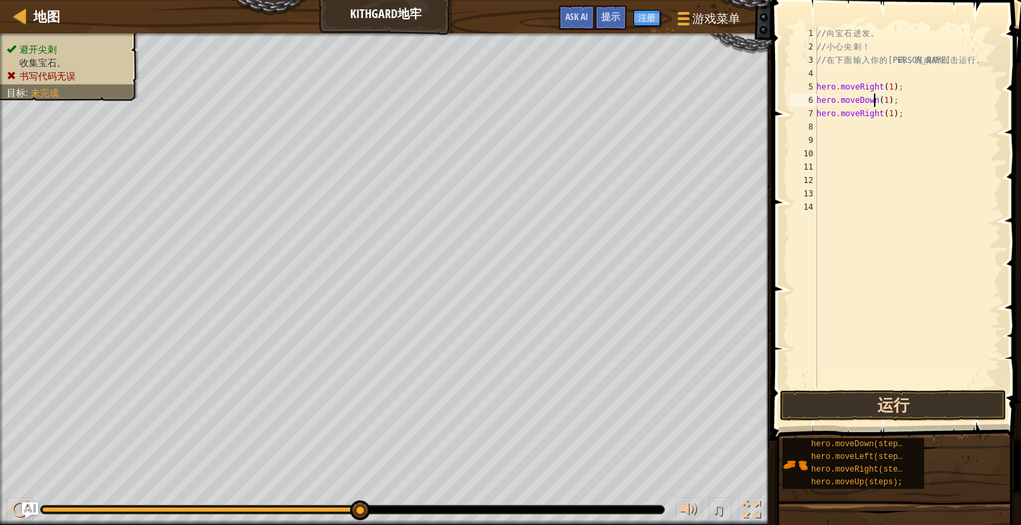
type textarea "hero.moveDown(1);"
click at [915, 400] on button "运行" at bounding box center [893, 405] width 227 height 31
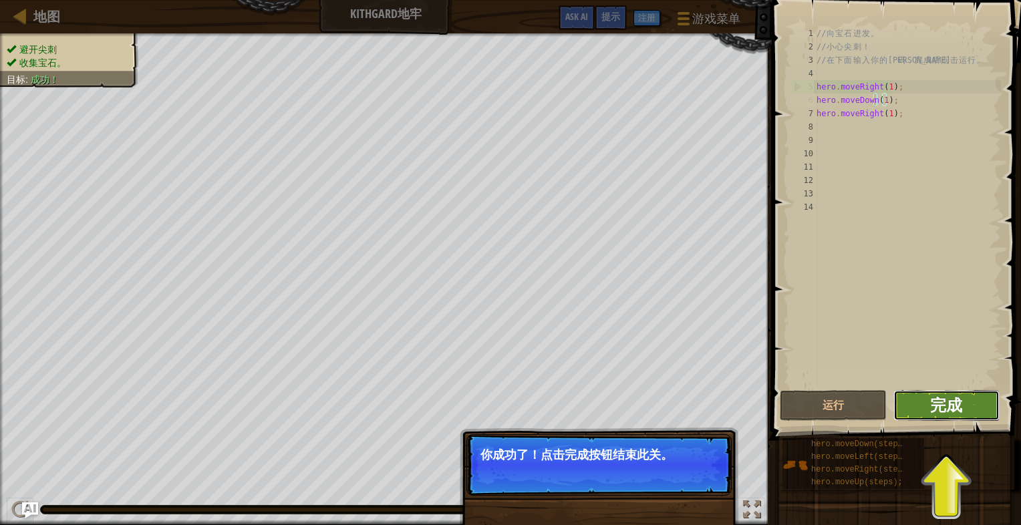
click at [957, 406] on span "完成" at bounding box center [946, 404] width 32 height 21
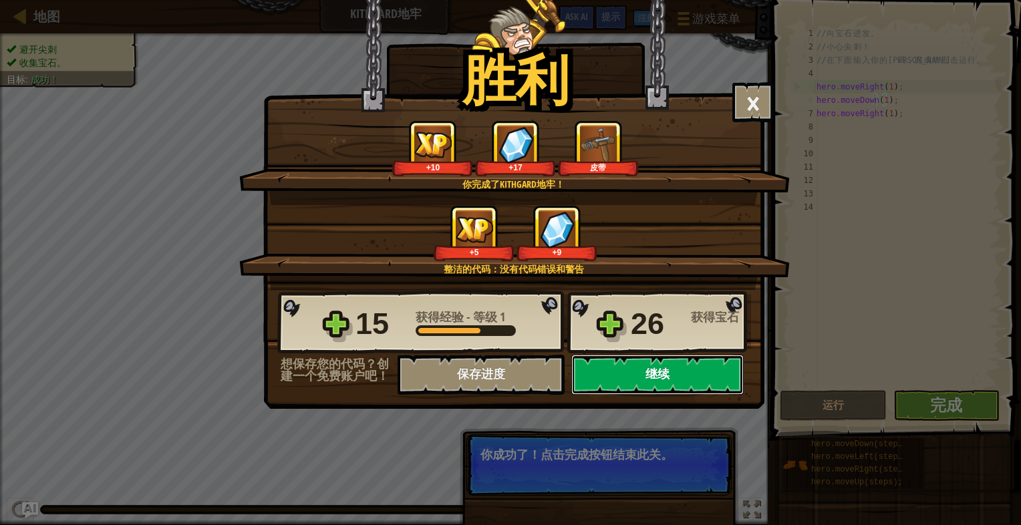
click at [629, 376] on button "继续" at bounding box center [657, 375] width 172 height 40
select select "zh-HANS"
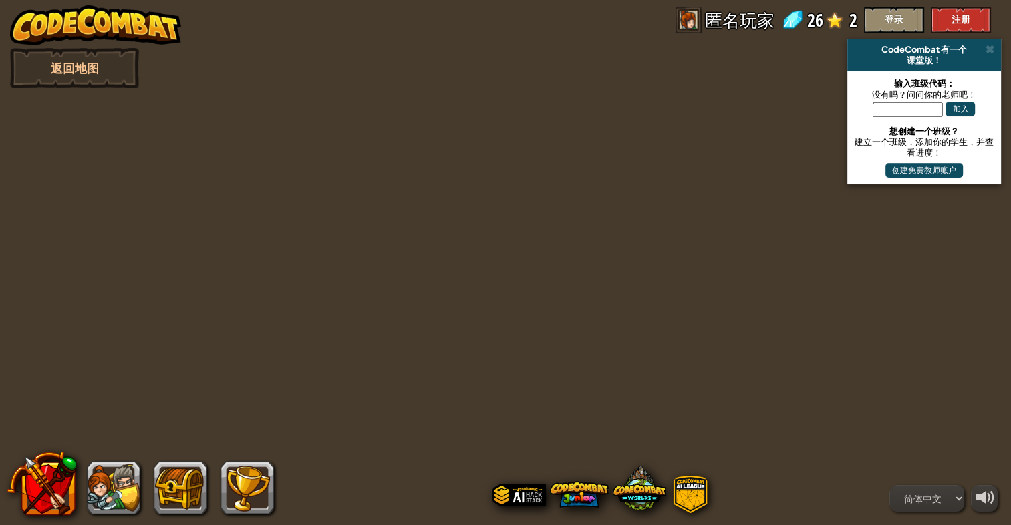
select select "zh-HANS"
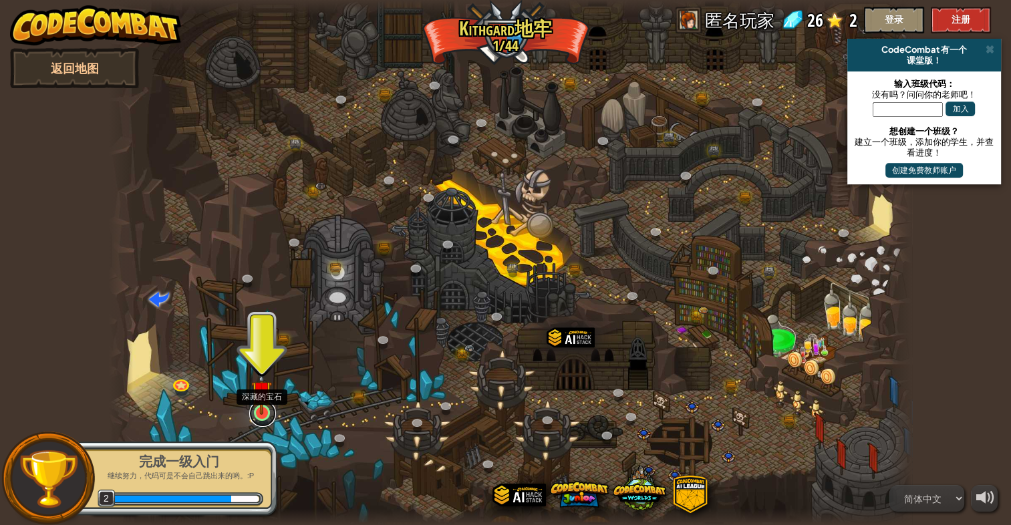
click at [263, 420] on link at bounding box center [262, 413] width 27 height 27
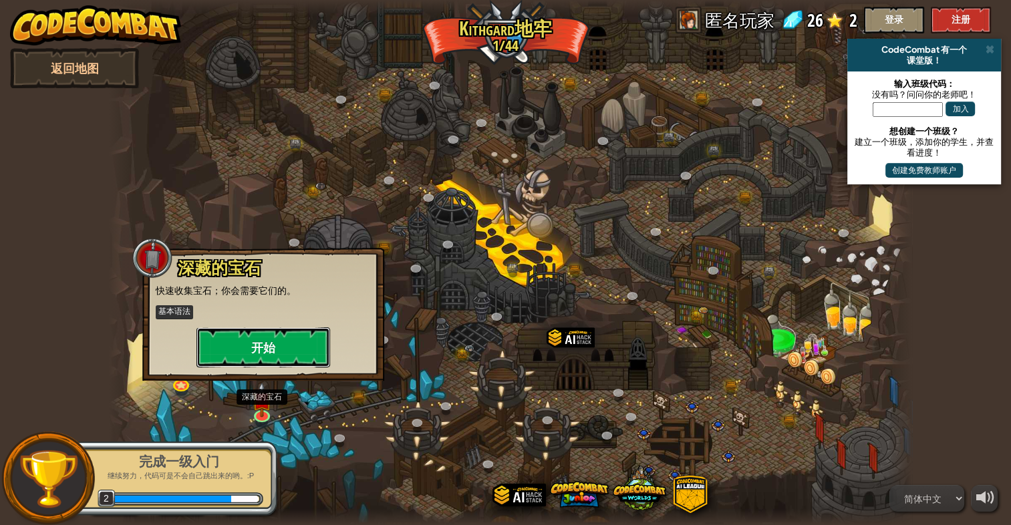
click at [282, 353] on button "开始" at bounding box center [264, 348] width 134 height 40
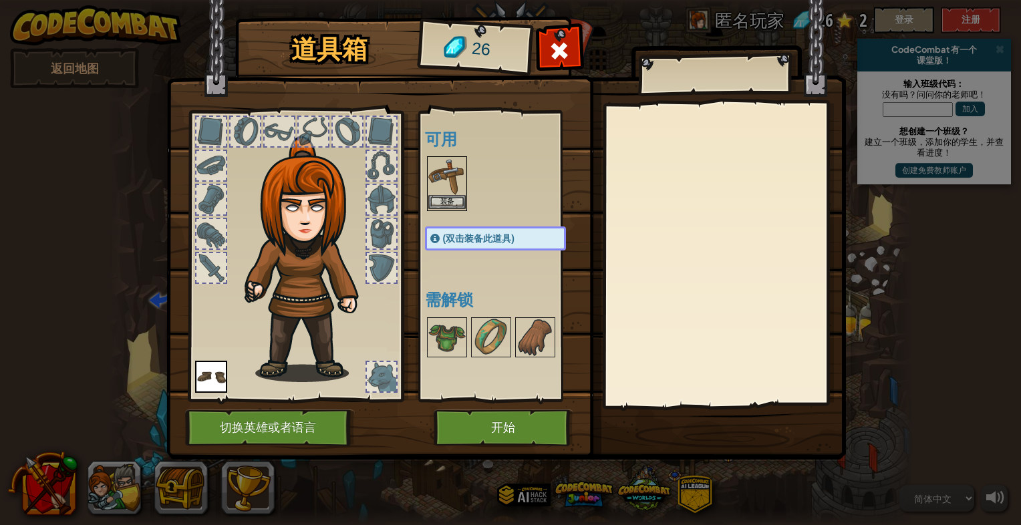
click at [454, 194] on img at bounding box center [446, 176] width 37 height 37
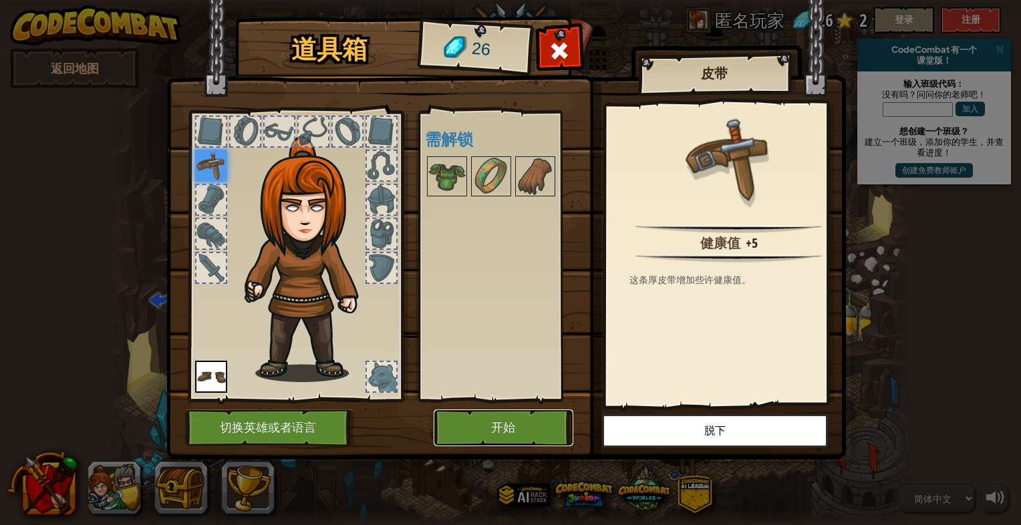
click at [529, 425] on button "开始" at bounding box center [504, 428] width 140 height 37
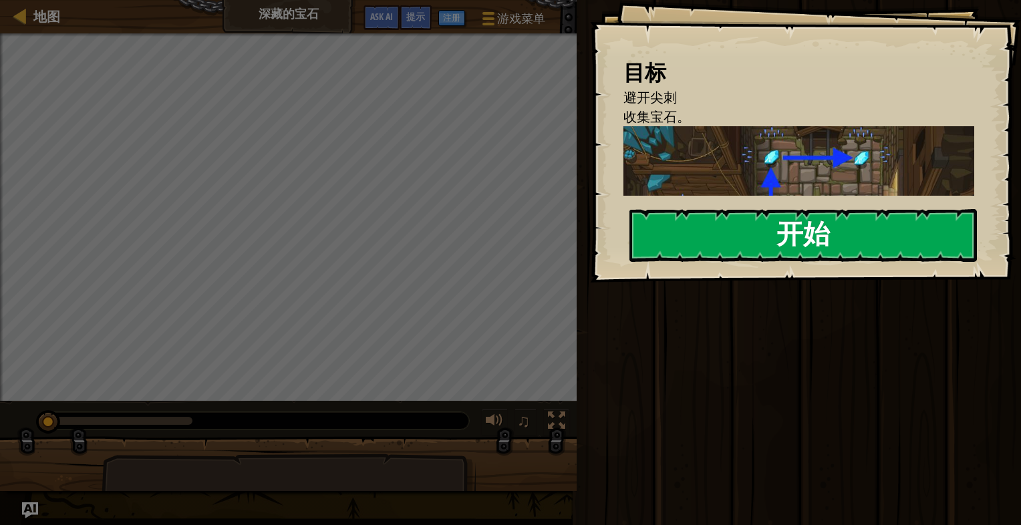
click at [721, 231] on button "开始" at bounding box center [804, 235] width 348 height 53
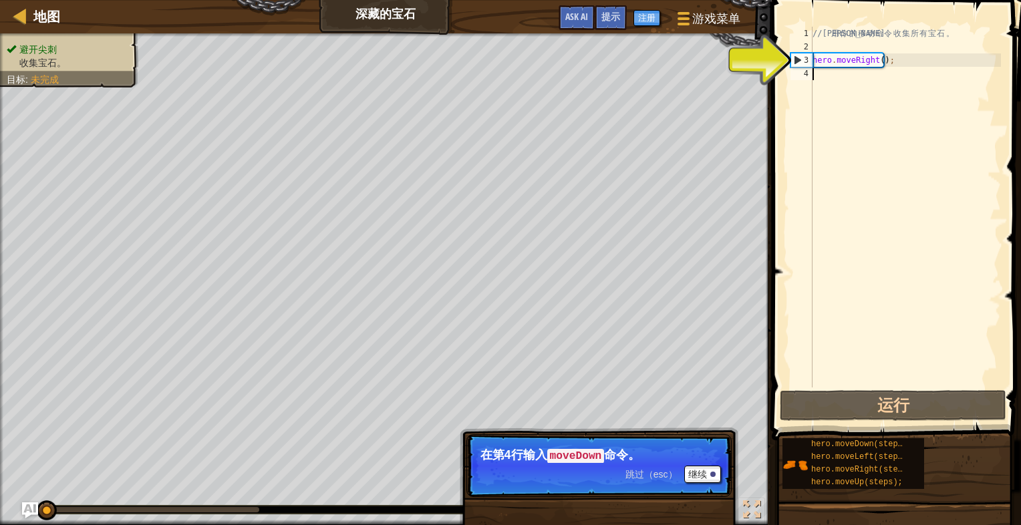
click at [837, 78] on div "// 利 用 你 的 移 动 命 令 收 集 所 有 宝 石 。 hero . moveRight ( ) ;" at bounding box center [905, 221] width 191 height 388
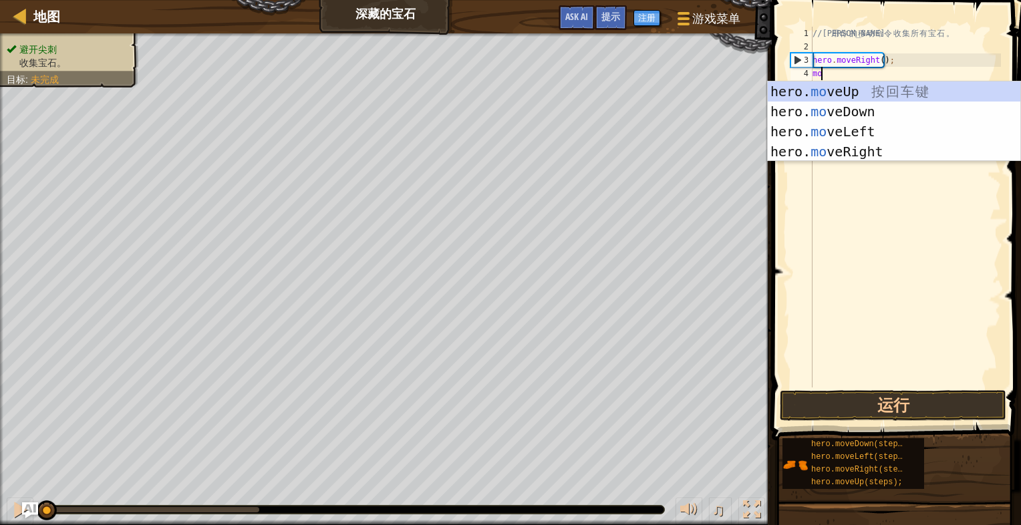
type textarea "move"
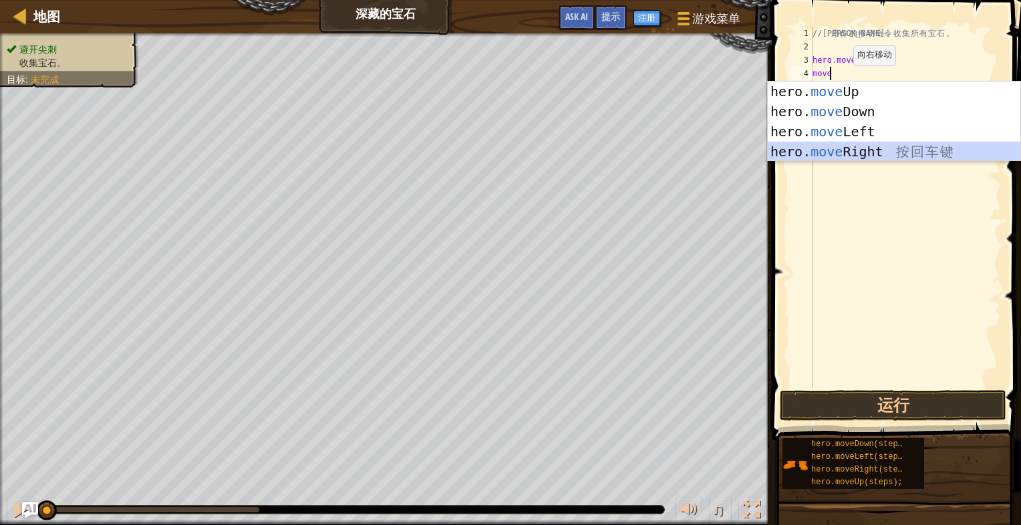
click at [888, 149] on div "hero. move Up 按 回 车 键 hero. move Down 按 回 车 键 hero. move Left 按 回 车 键 hero. mov…" at bounding box center [894, 142] width 253 height 120
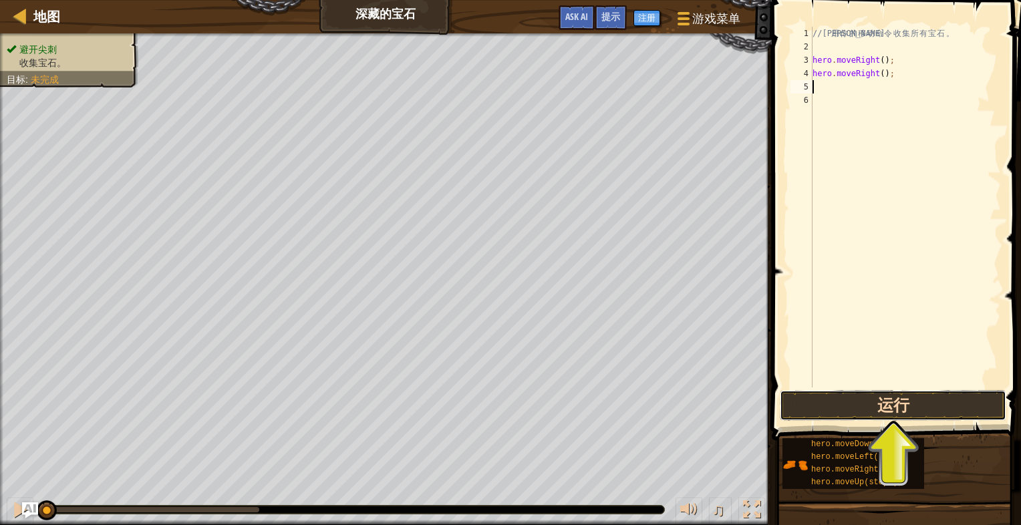
click at [864, 403] on button "运行" at bounding box center [893, 405] width 227 height 31
